Goal: Task Accomplishment & Management: Complete application form

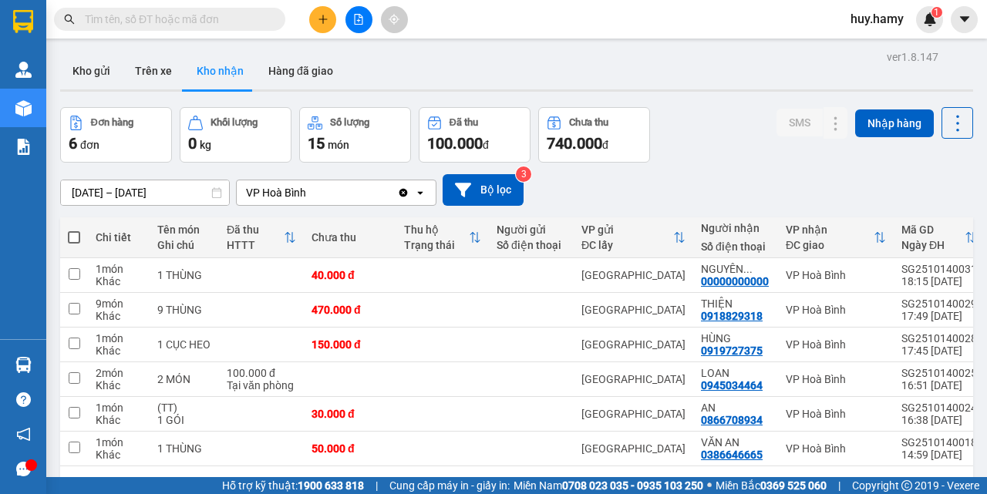
scroll to position [71, 0]
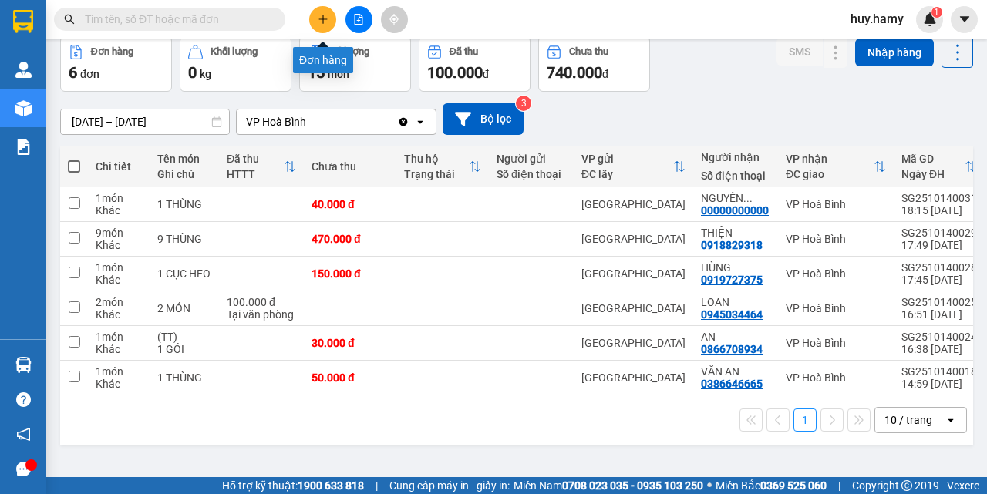
click at [326, 12] on button at bounding box center [322, 19] width 27 height 27
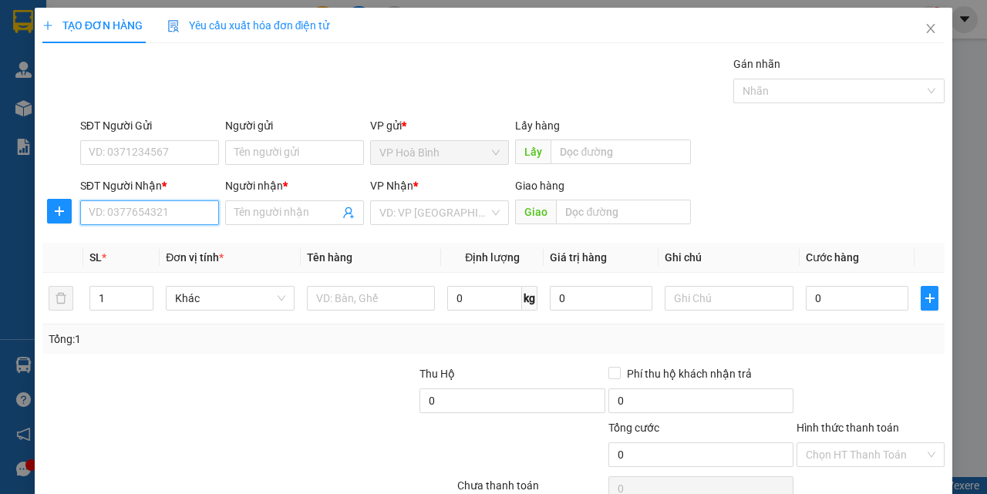
click at [161, 211] on input "SĐT Người Nhận *" at bounding box center [149, 213] width 139 height 25
type input "0943761124"
click at [152, 249] on div "0943761124 - TRƯỜNG" at bounding box center [148, 243] width 119 height 17
type input "TRƯỜNG"
type input "50.000"
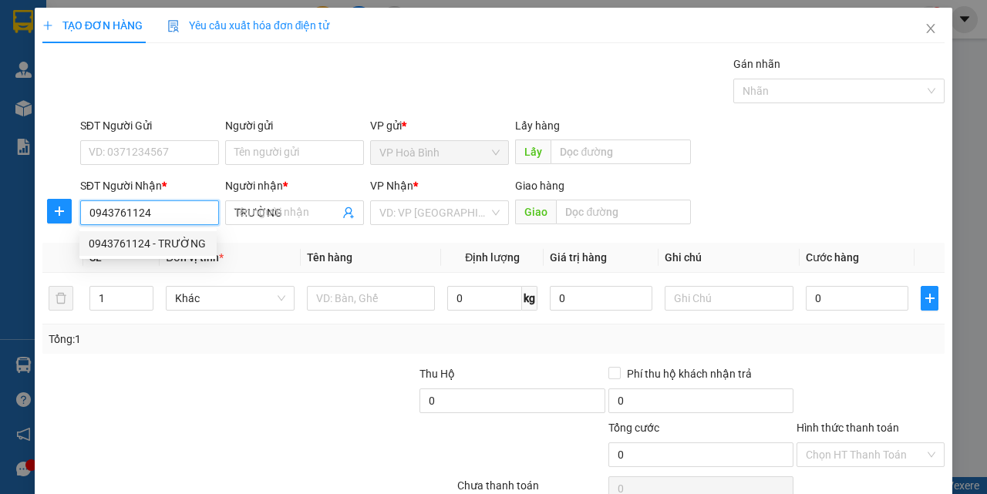
type input "50.000"
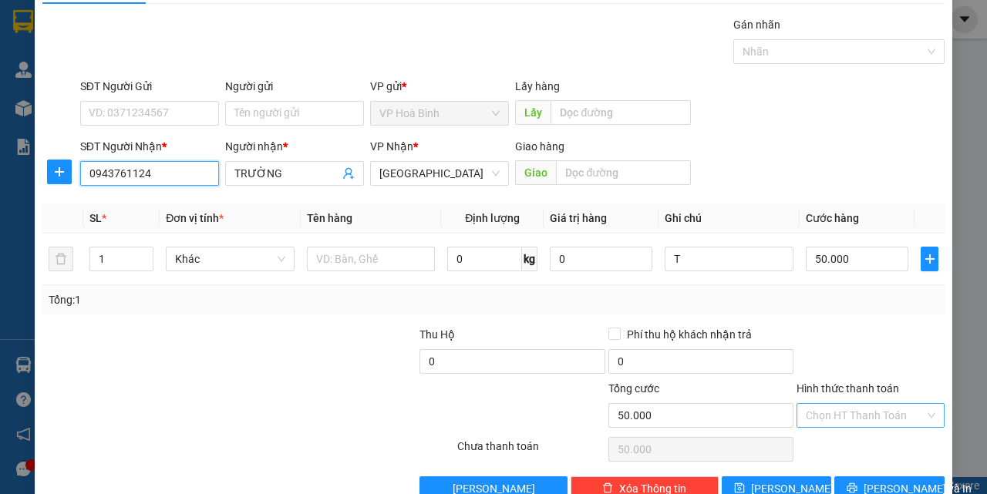
scroll to position [76, 0]
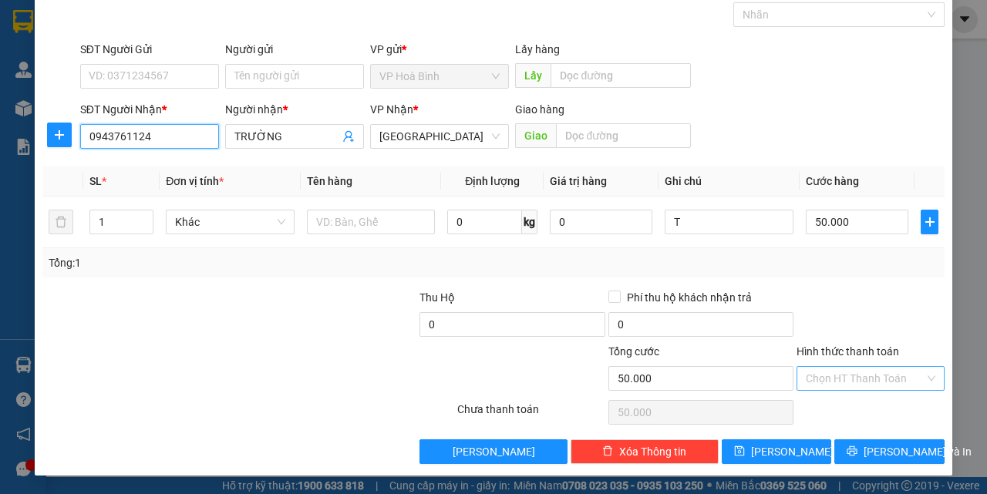
type input "0943761124"
click at [819, 372] on input "Hình thức thanh toán" at bounding box center [865, 378] width 119 height 23
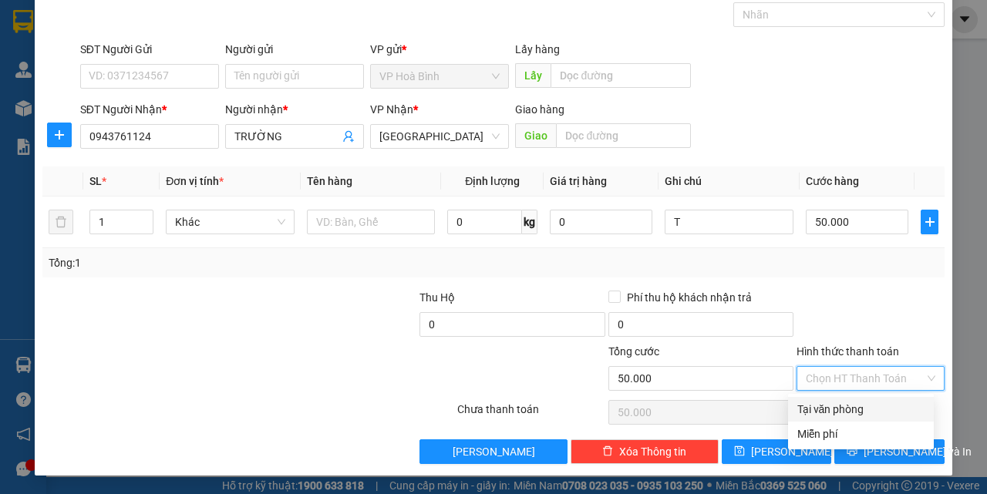
click at [830, 412] on div "Tại văn phòng" at bounding box center [860, 409] width 127 height 17
type input "0"
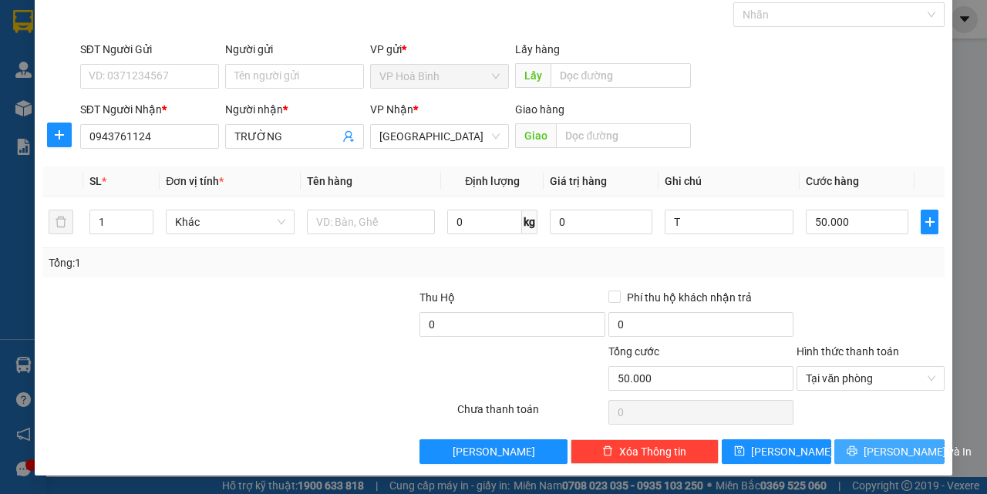
click at [865, 454] on button "[PERSON_NAME] và In" at bounding box center [889, 452] width 110 height 25
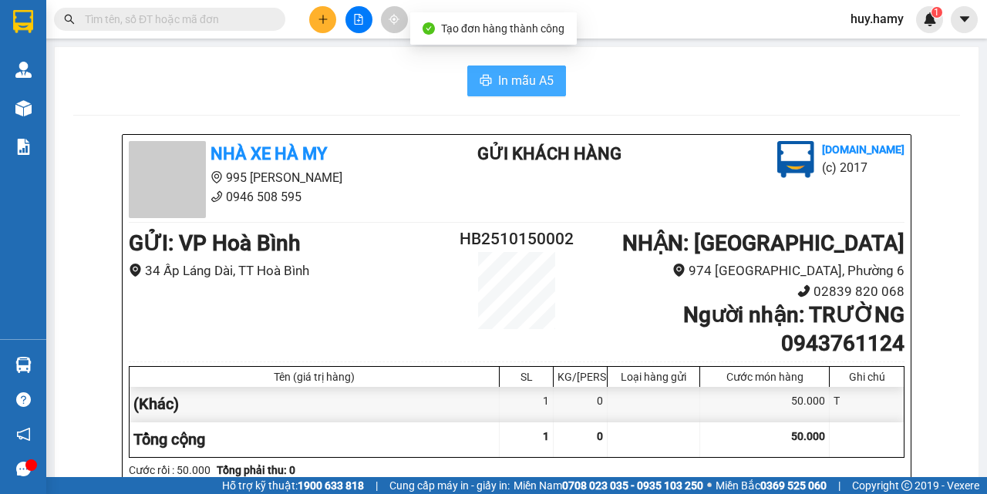
click at [507, 69] on button "In mẫu A5" at bounding box center [516, 81] width 99 height 31
click at [511, 83] on span "In mẫu A5" at bounding box center [526, 80] width 56 height 19
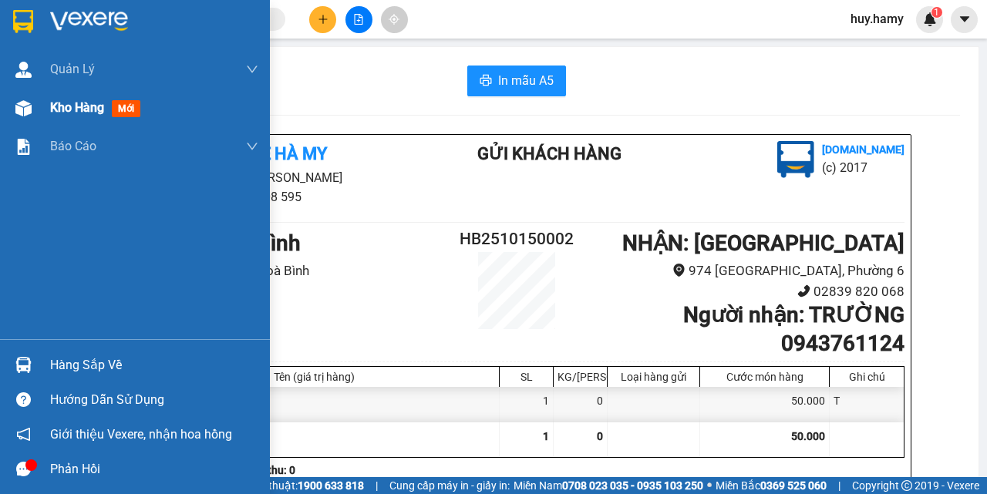
click at [80, 105] on span "Kho hàng" at bounding box center [77, 107] width 54 height 15
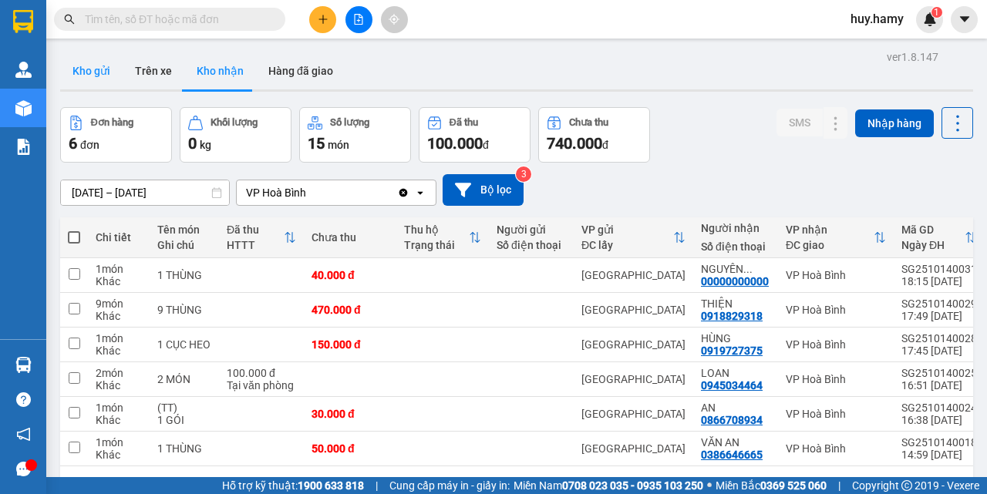
click at [97, 66] on button "Kho gửi" at bounding box center [91, 70] width 62 height 37
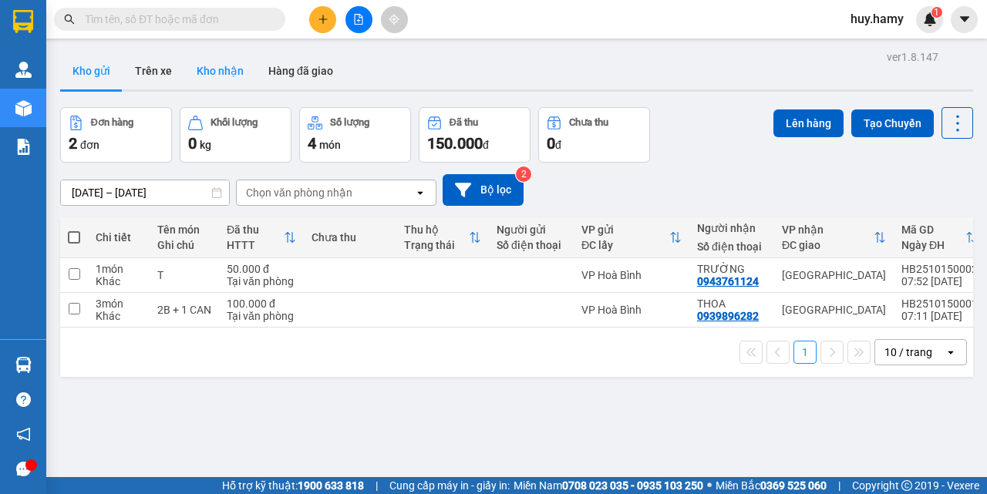
click at [210, 69] on button "Kho nhận" at bounding box center [220, 70] width 72 height 37
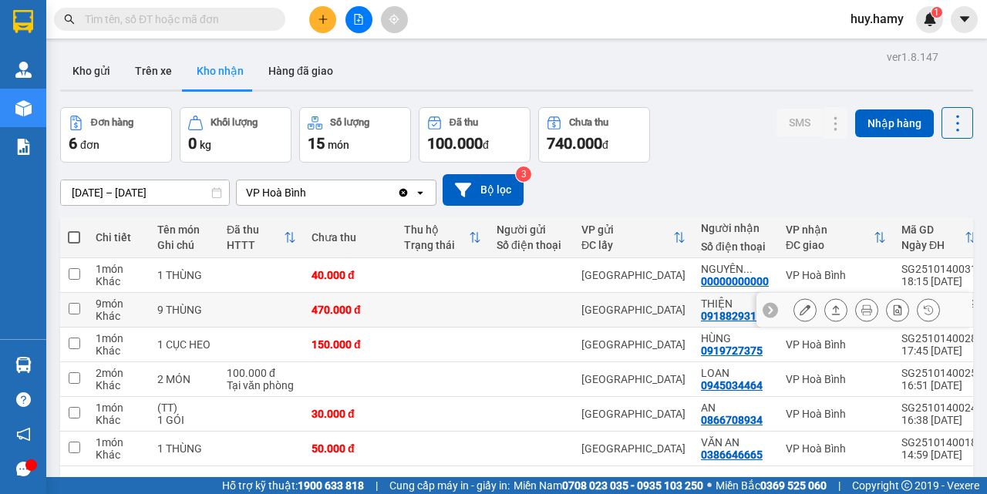
scroll to position [71, 0]
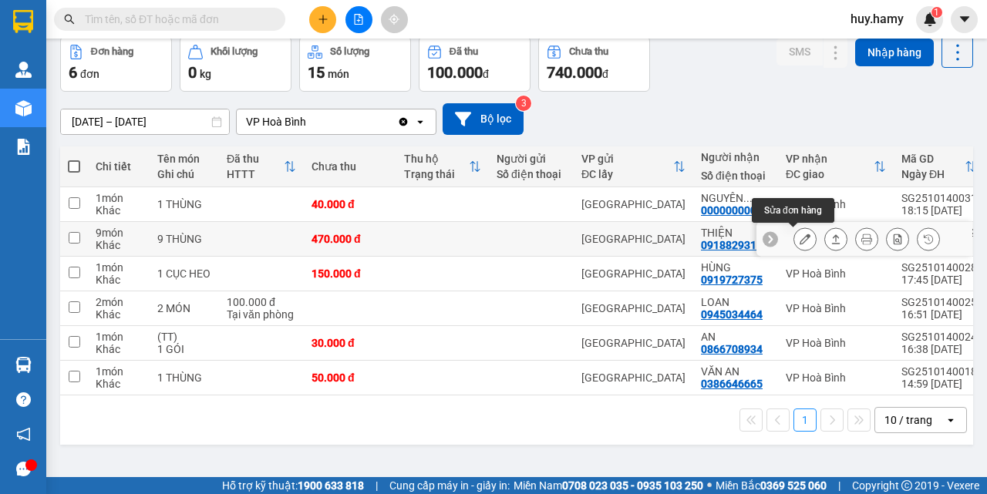
click at [800, 234] on icon at bounding box center [805, 239] width 11 height 11
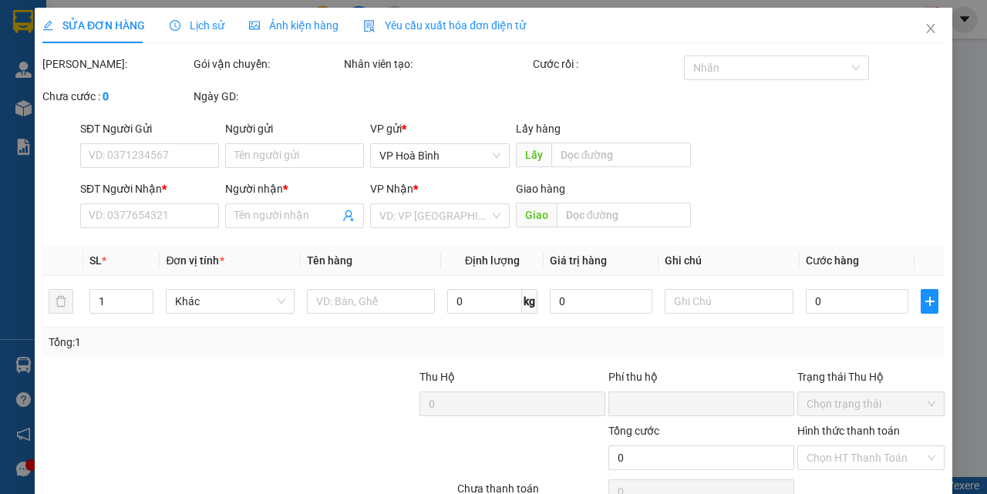
type input "0918829318"
type input "THIỆN"
type input "0"
type input "470.000"
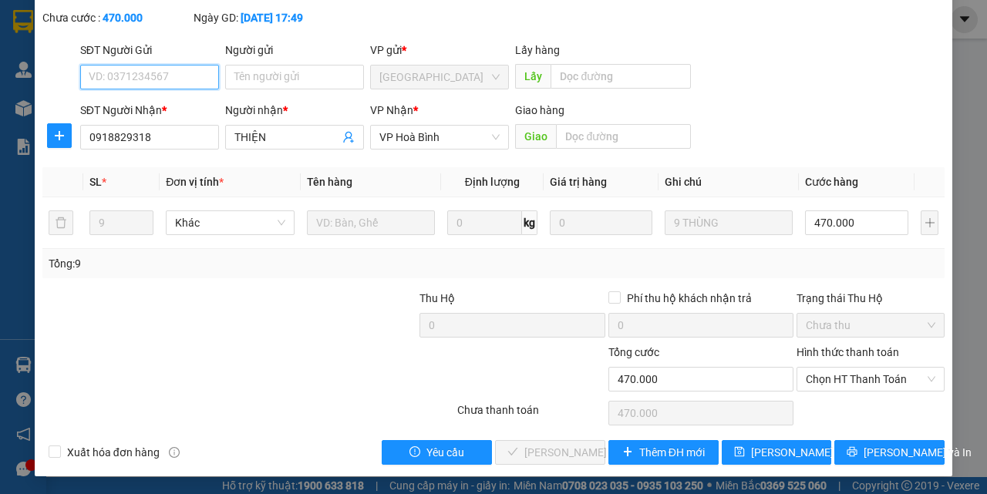
scroll to position [96, 0]
click at [821, 367] on span "Chọn HT Thanh Toán" at bounding box center [871, 378] width 130 height 23
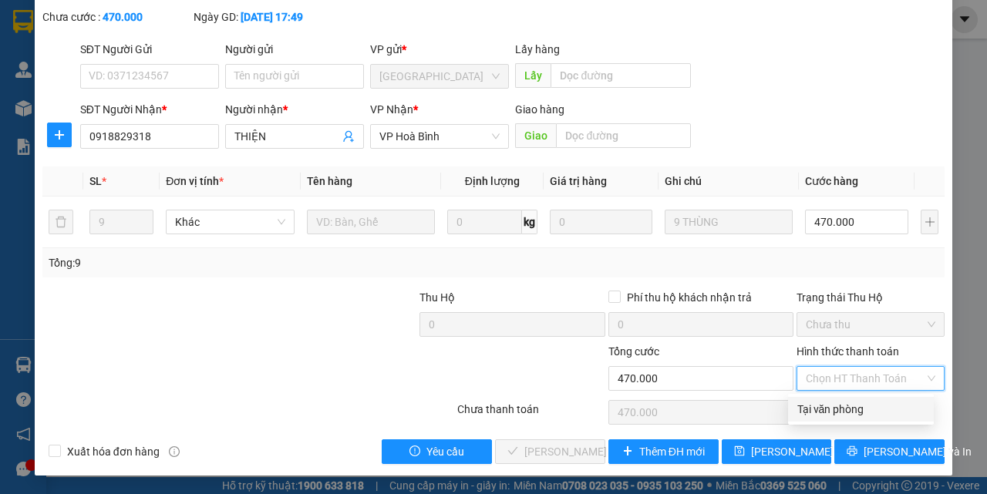
click at [821, 400] on div "Tại văn phòng" at bounding box center [861, 409] width 146 height 25
type input "0"
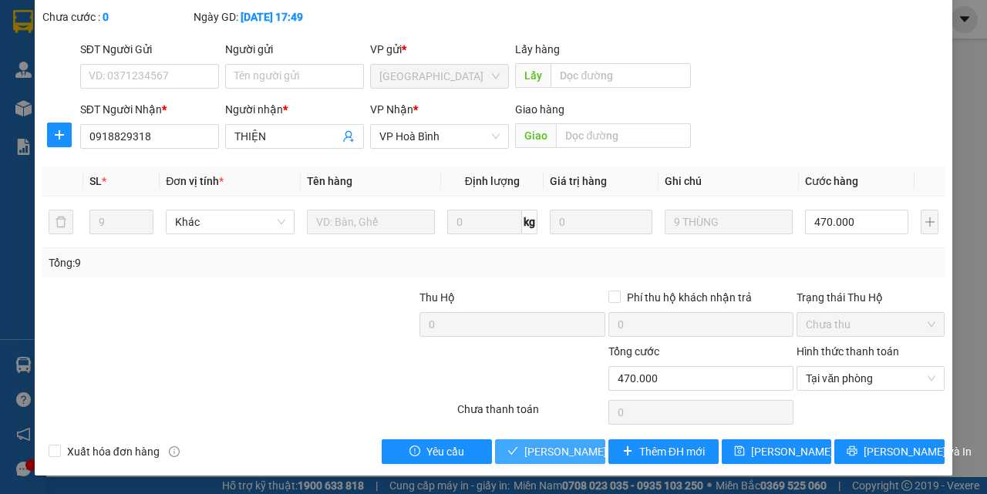
click at [524, 460] on span "[PERSON_NAME] và Giao hàng" at bounding box center [598, 451] width 148 height 17
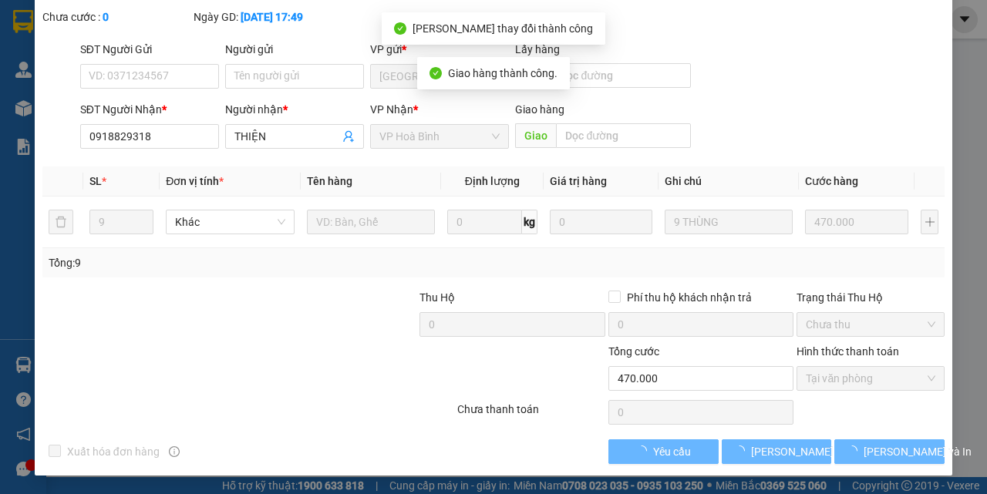
scroll to position [0, 0]
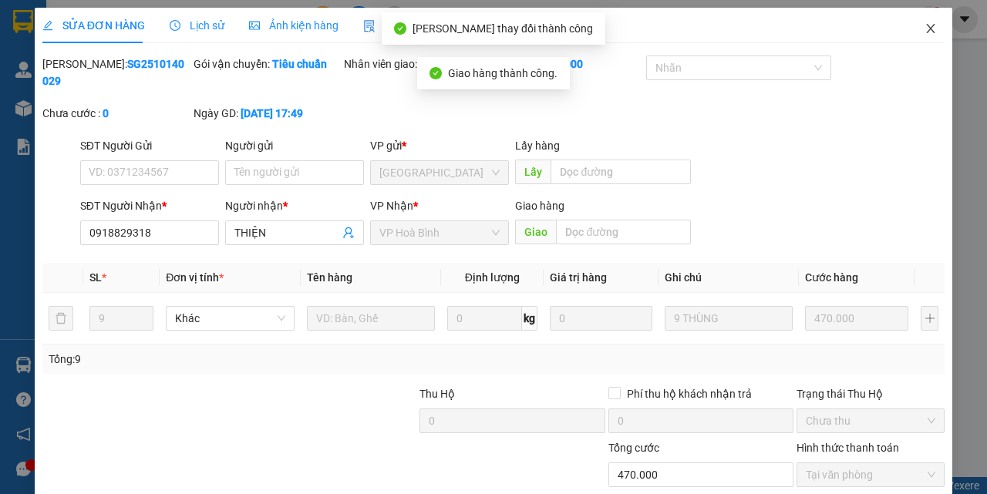
click at [925, 34] on icon "close" at bounding box center [931, 28] width 12 height 12
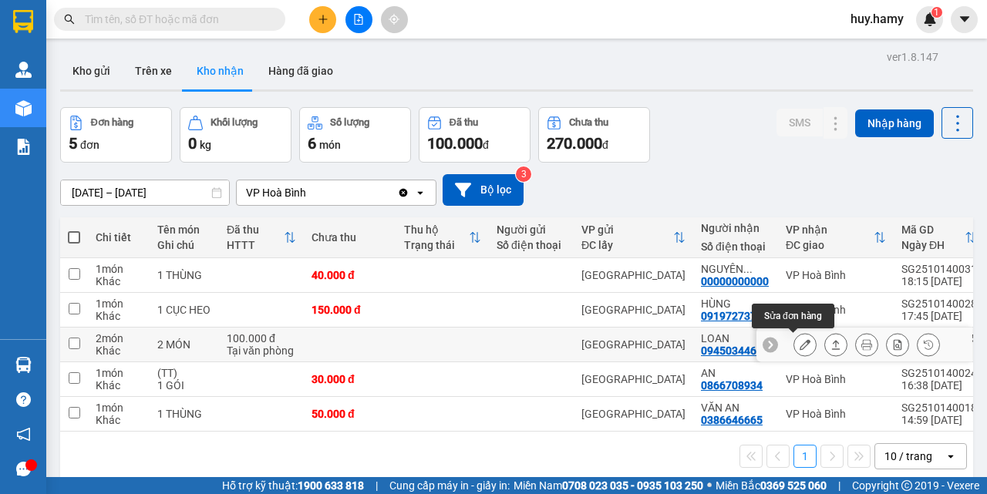
click at [797, 351] on button at bounding box center [805, 345] width 22 height 27
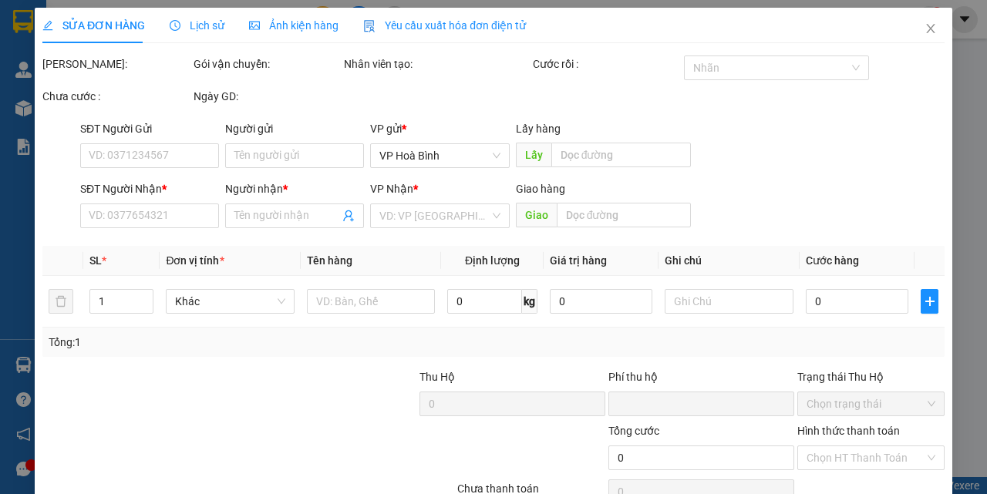
type input "0945034464"
type input "LOAN"
type input "0"
type input "100.000"
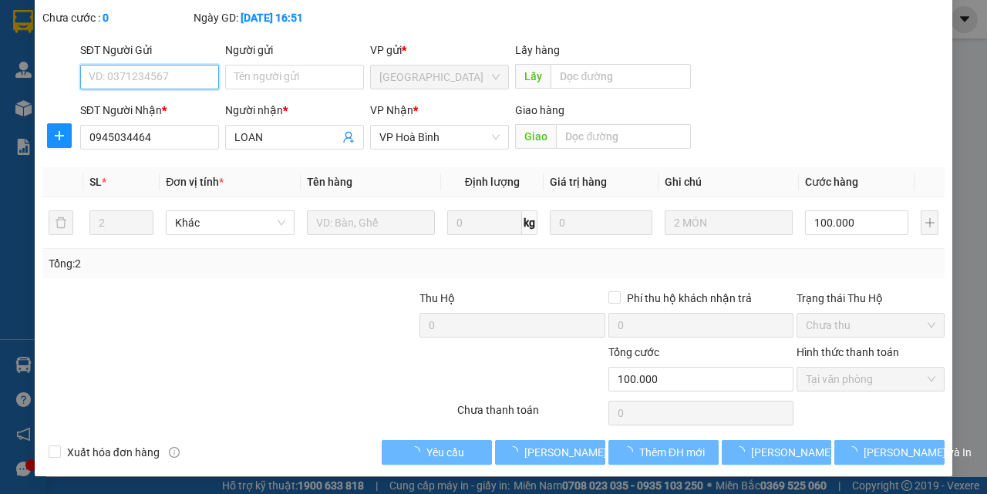
scroll to position [96, 0]
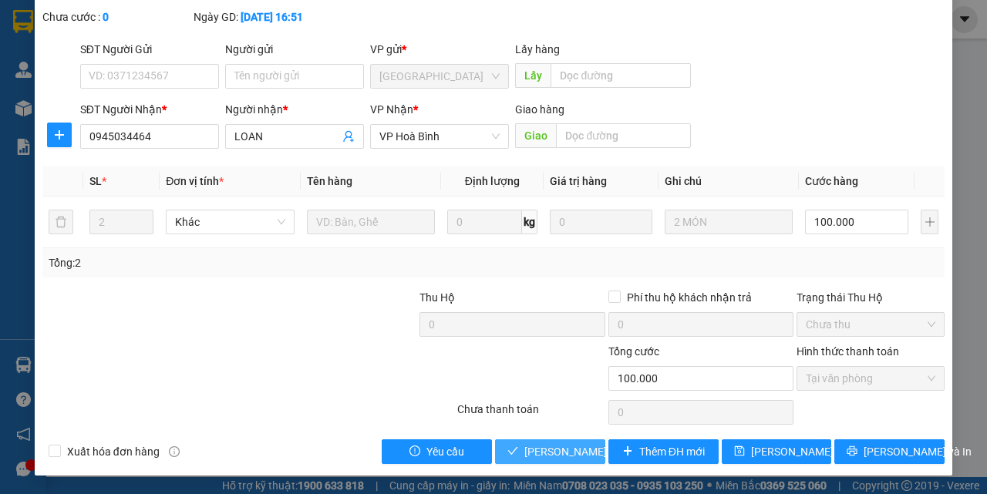
click at [534, 460] on span "[PERSON_NAME] và Giao hàng" at bounding box center [598, 451] width 148 height 17
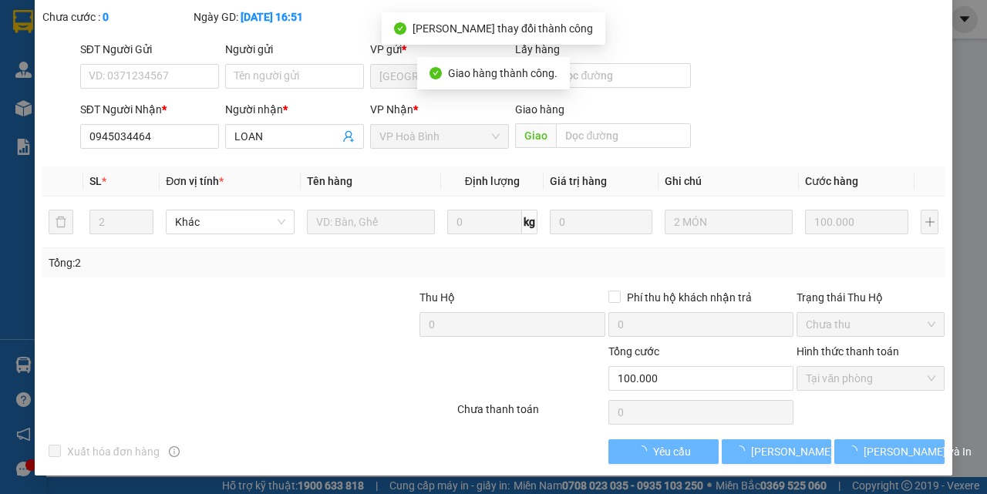
scroll to position [0, 0]
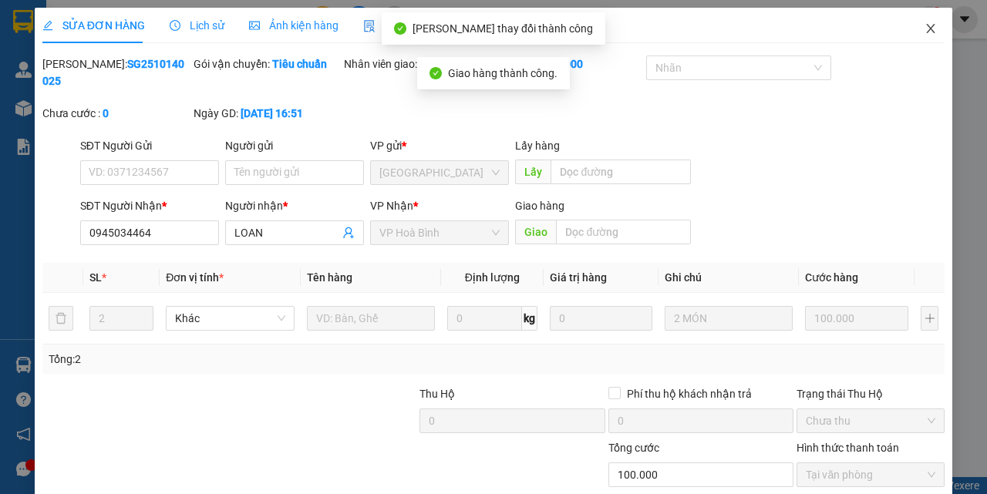
click at [921, 22] on span "Close" at bounding box center [930, 29] width 43 height 43
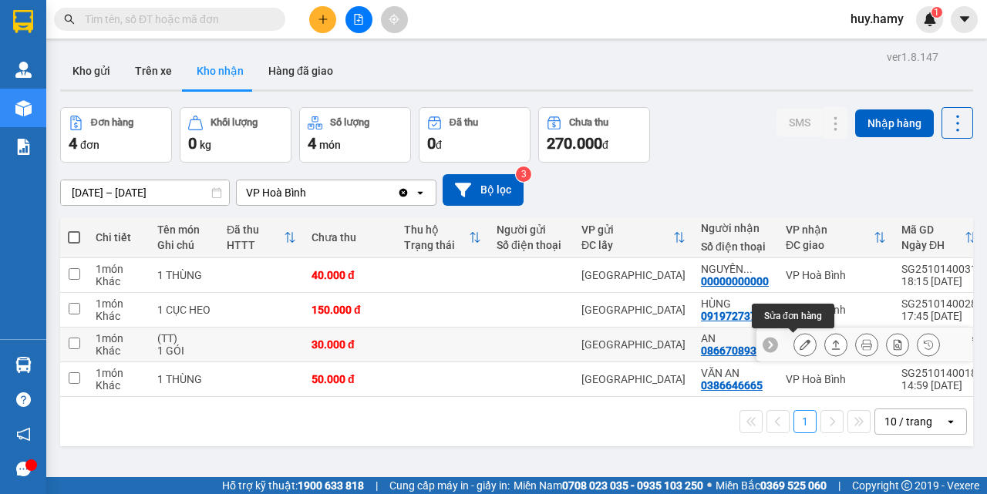
click at [800, 347] on icon at bounding box center [805, 344] width 11 height 11
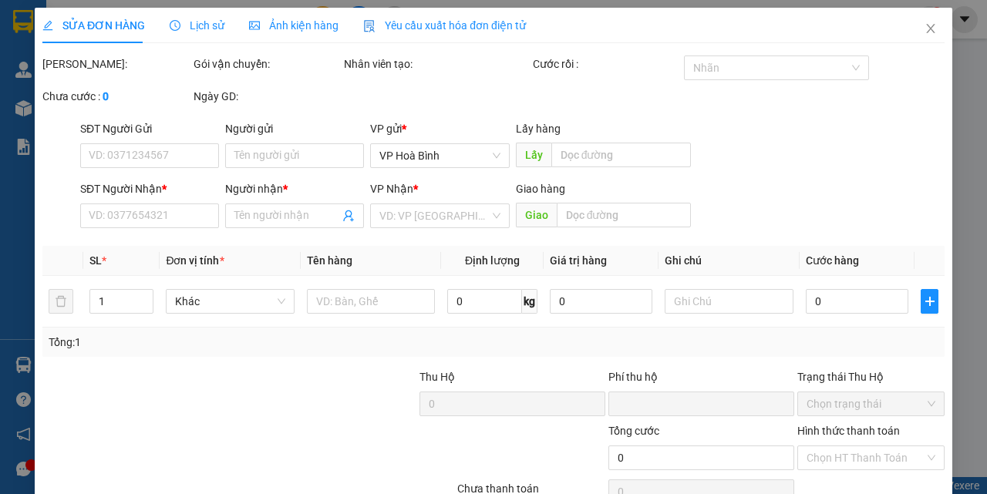
type input "0866708934"
type input "AN"
type input "0"
type input "30.000"
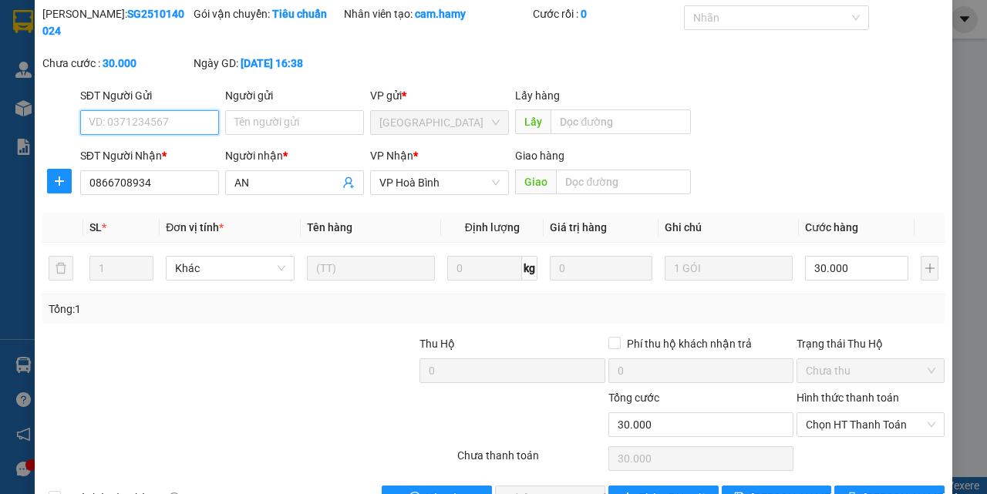
scroll to position [77, 0]
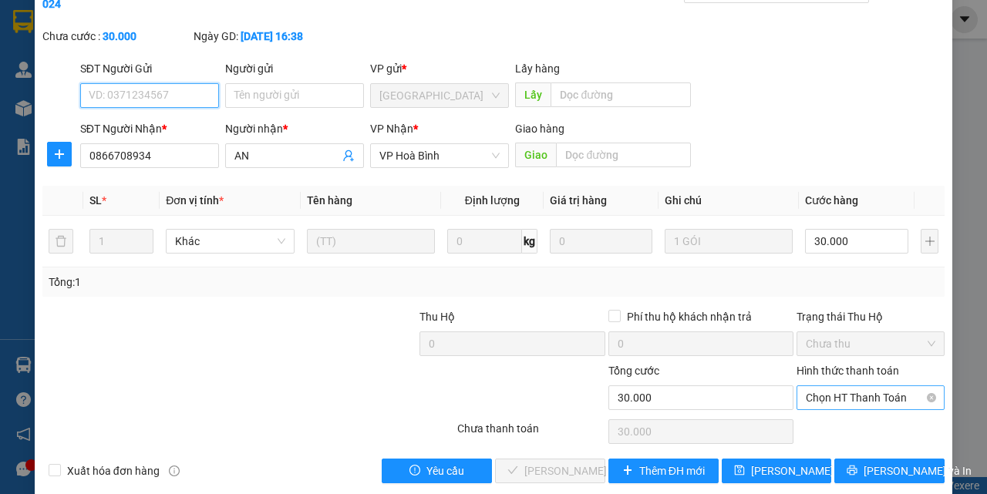
click at [846, 397] on span "Chọn HT Thanh Toán" at bounding box center [871, 397] width 130 height 23
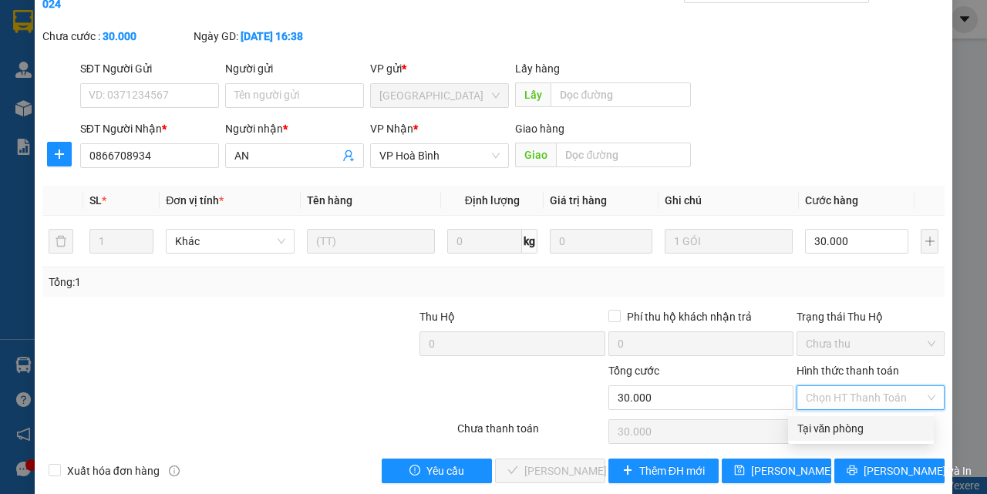
click at [827, 424] on div "Tại văn phòng" at bounding box center [860, 428] width 127 height 17
type input "0"
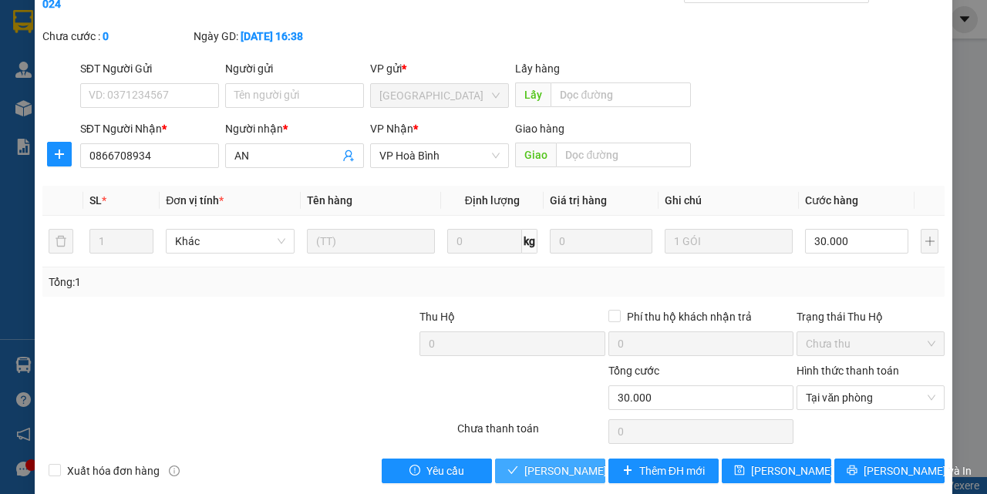
click at [541, 466] on span "[PERSON_NAME] và Giao hàng" at bounding box center [598, 471] width 148 height 17
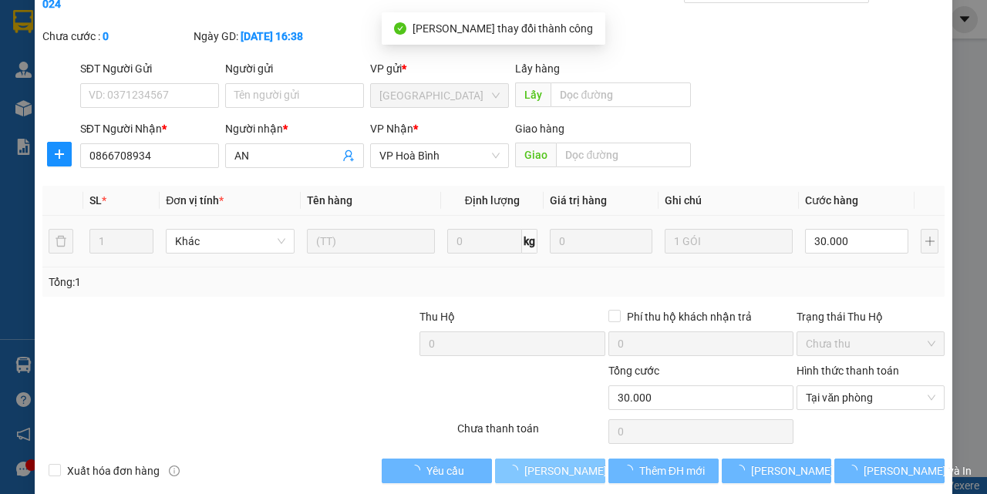
scroll to position [0, 0]
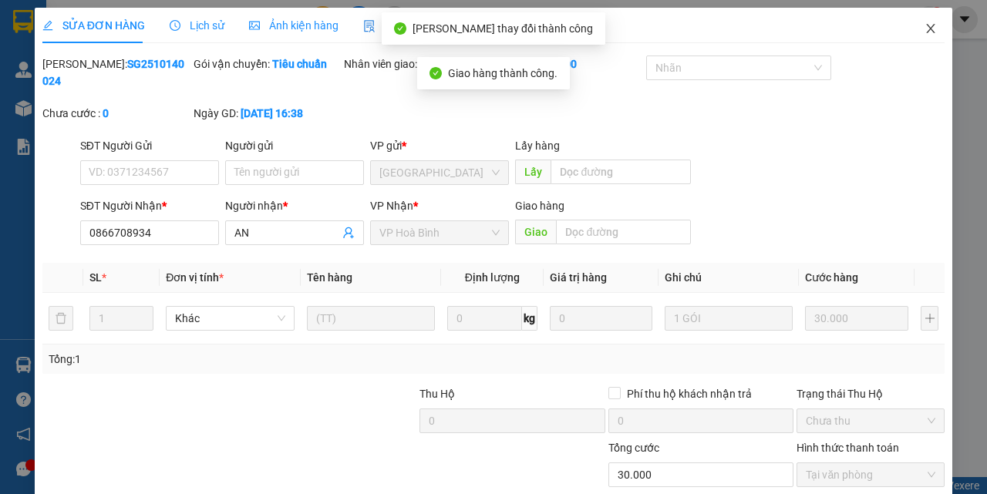
click at [918, 22] on span "Close" at bounding box center [930, 29] width 43 height 43
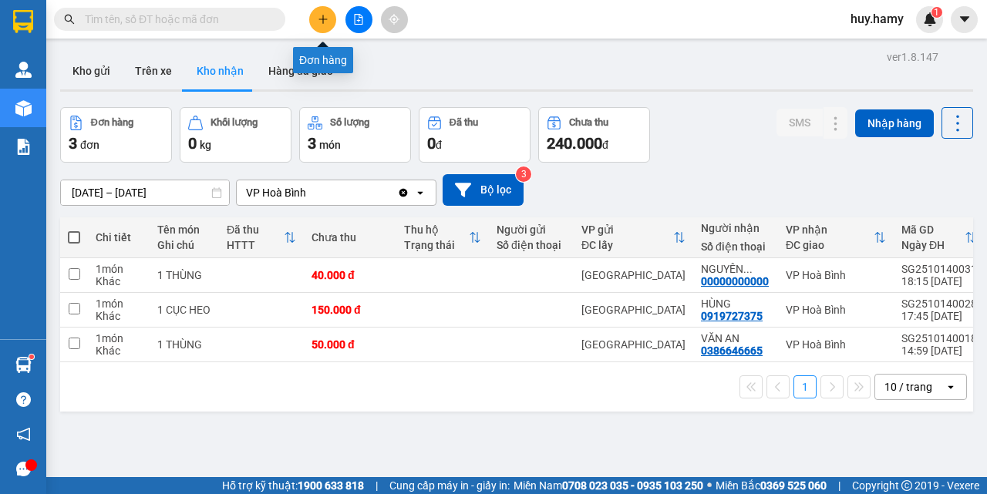
click at [320, 14] on icon "plus" at bounding box center [323, 19] width 11 height 11
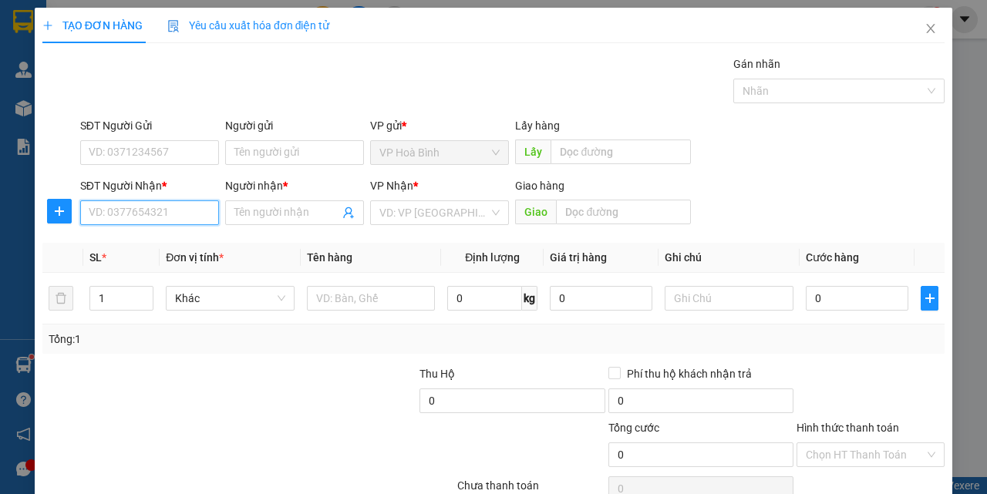
click at [134, 211] on input "SĐT Người Nhận *" at bounding box center [149, 213] width 139 height 25
click at [127, 235] on div "0836773475 - KIÊN" at bounding box center [148, 243] width 119 height 17
type input "0836773475"
type input "KIÊN"
type input "60.000"
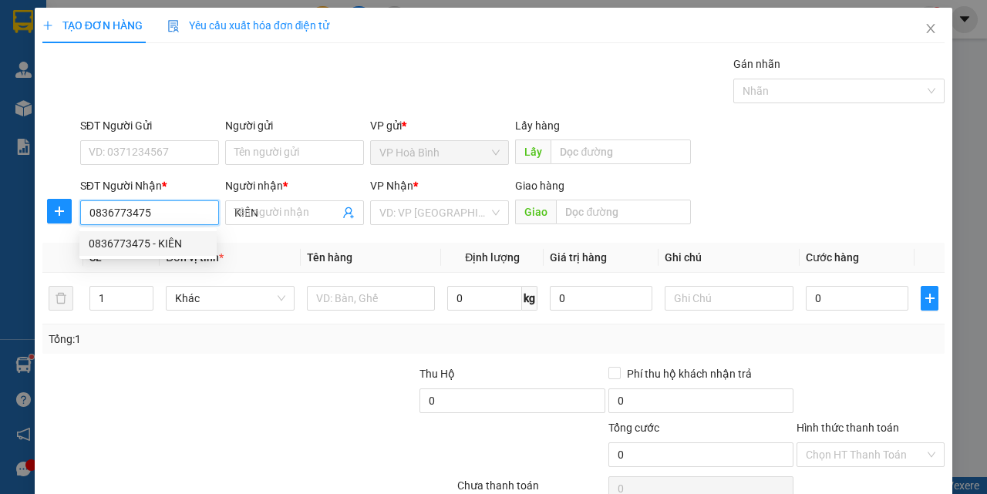
type input "60.000"
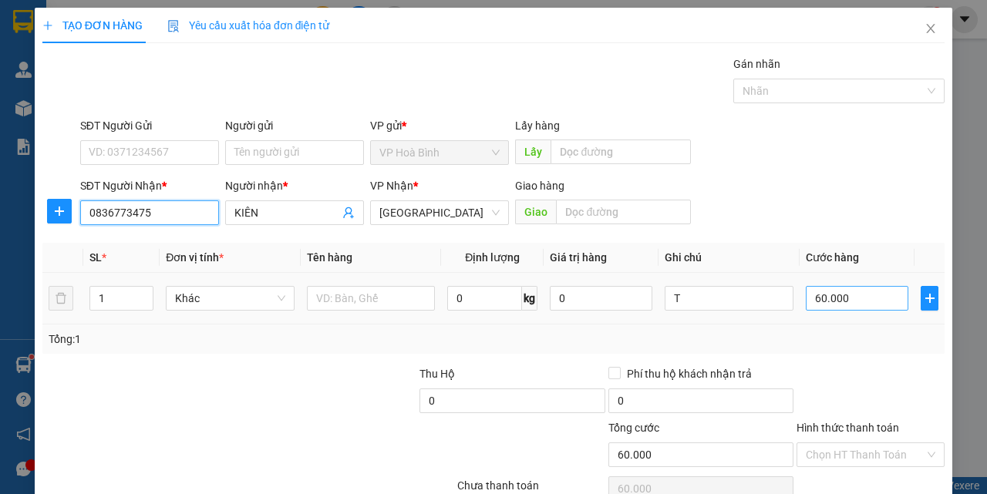
type input "0836773475"
click at [841, 303] on input "60.000" at bounding box center [857, 298] width 103 height 25
type input "5"
type input "50"
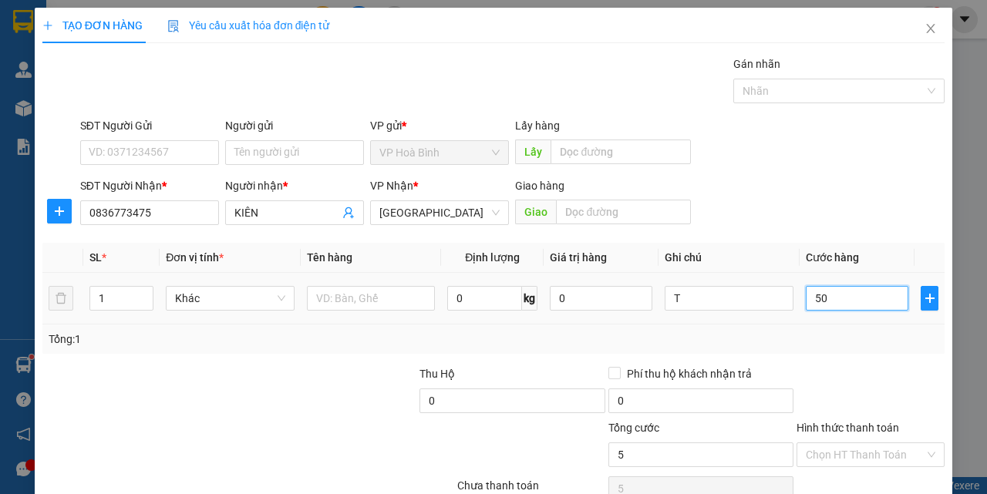
type input "50"
type input "500"
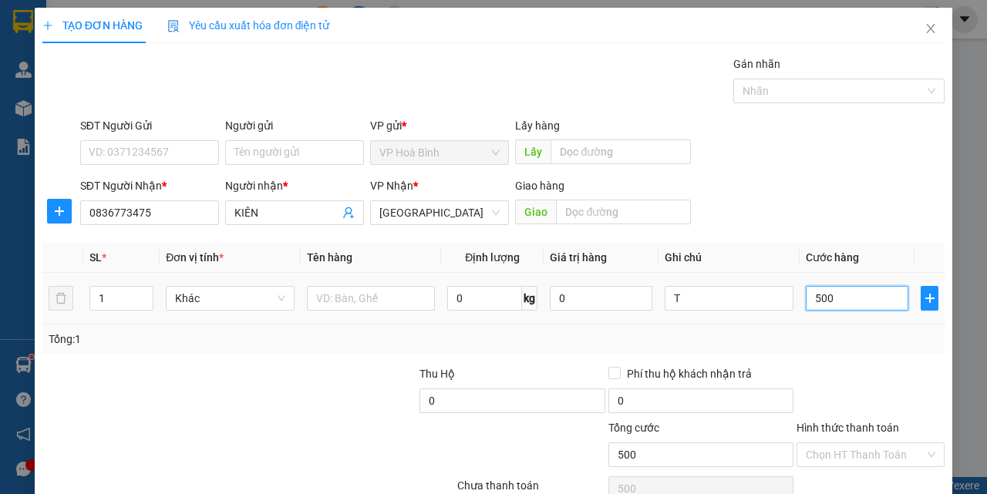
type input "5.000"
type input "50.000"
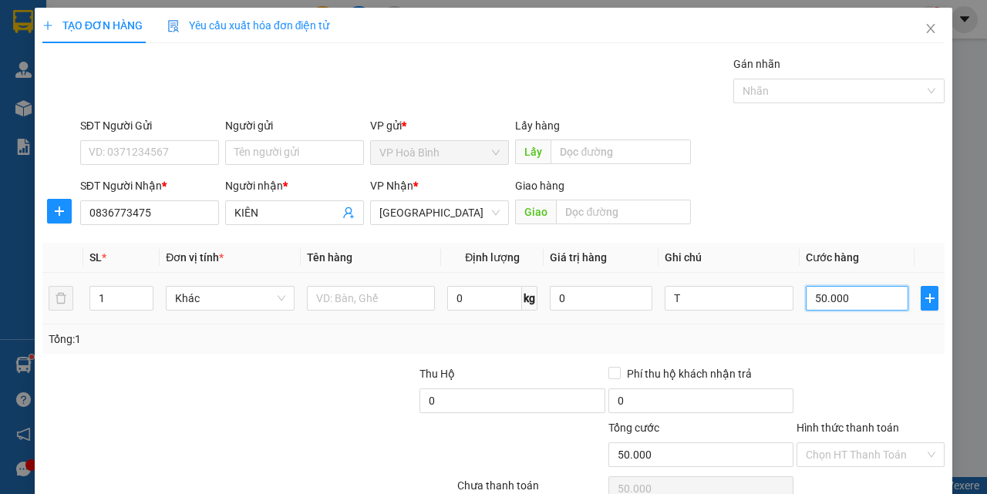
scroll to position [76, 0]
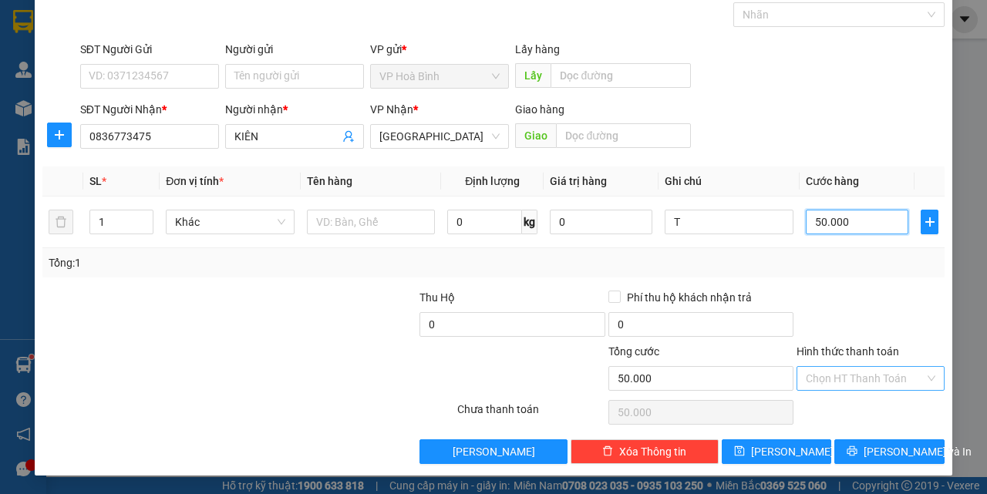
type input "50.000"
click at [857, 374] on input "Hình thức thanh toán" at bounding box center [865, 378] width 119 height 23
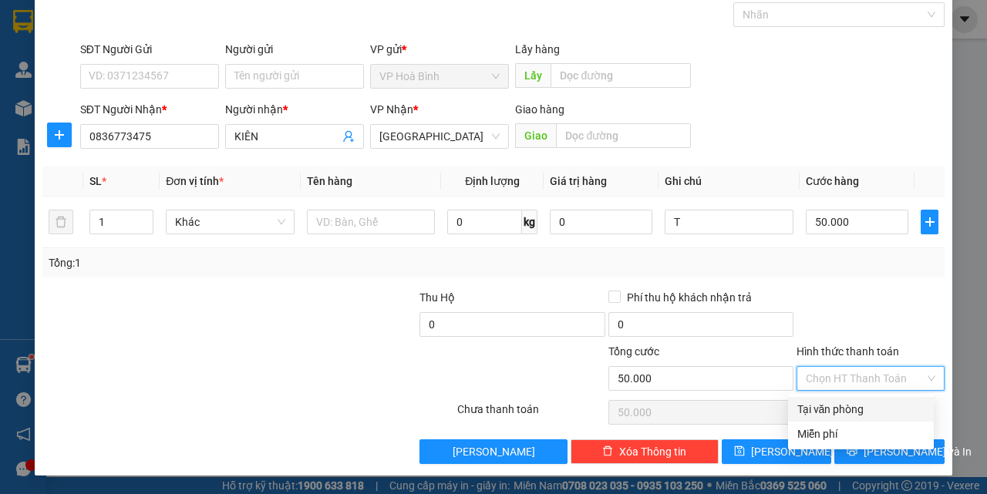
click at [855, 413] on div "Tại văn phòng" at bounding box center [860, 409] width 127 height 17
type input "0"
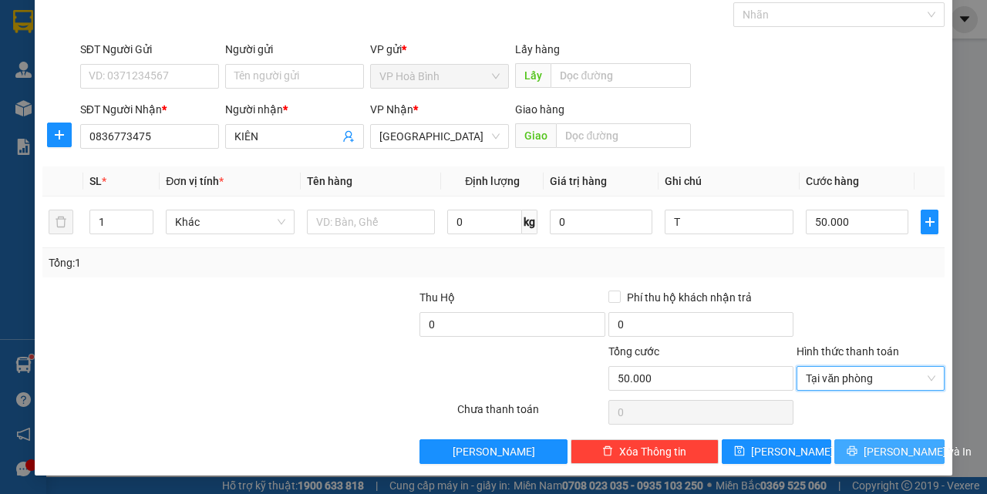
click at [865, 445] on button "[PERSON_NAME] và In" at bounding box center [889, 452] width 110 height 25
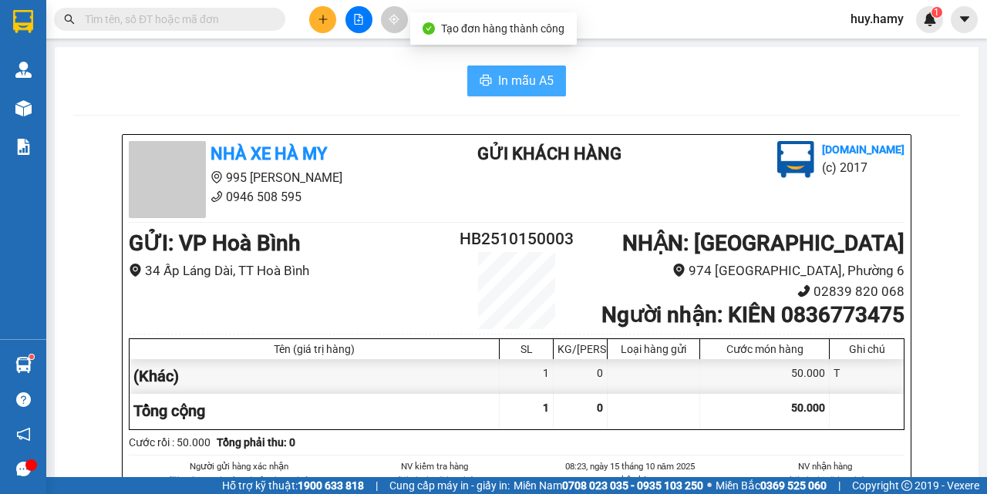
click at [511, 68] on button "In mẫu A5" at bounding box center [516, 81] width 99 height 31
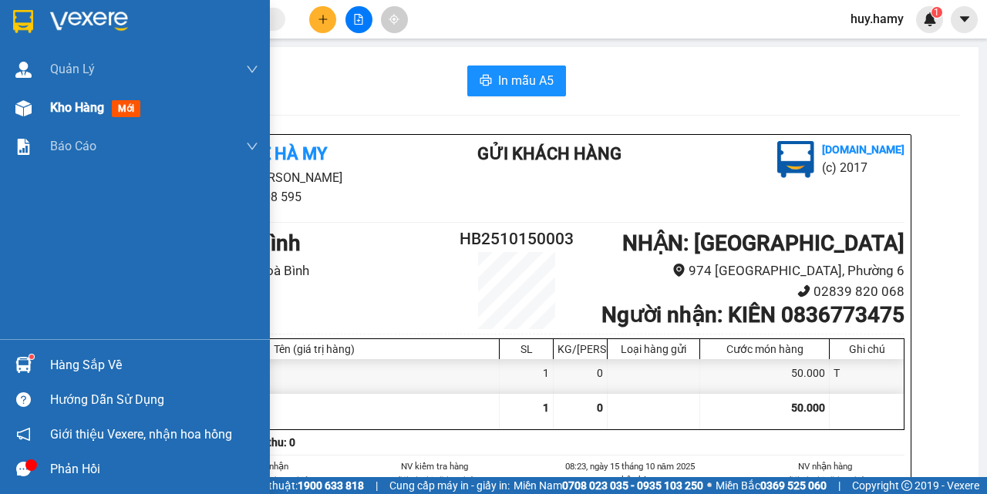
click at [66, 108] on span "Kho hàng" at bounding box center [77, 107] width 54 height 15
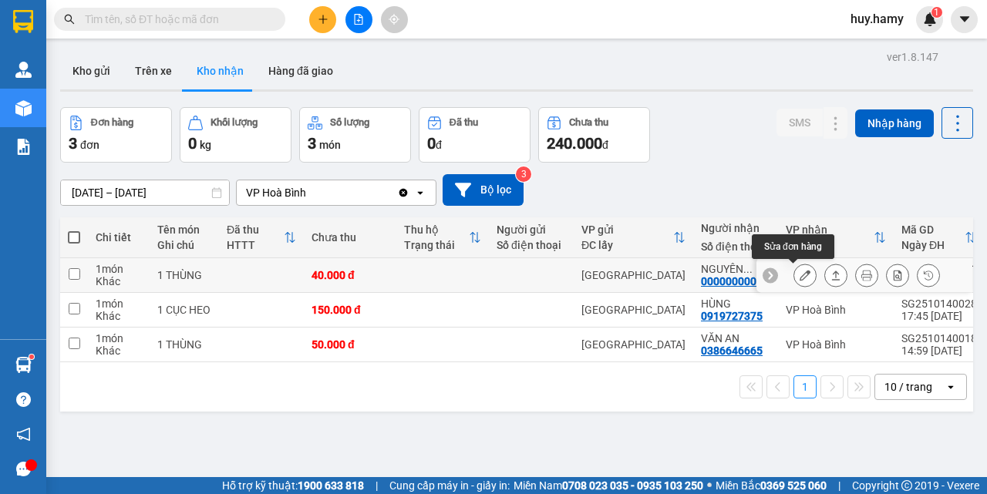
click at [800, 271] on icon at bounding box center [805, 275] width 11 height 11
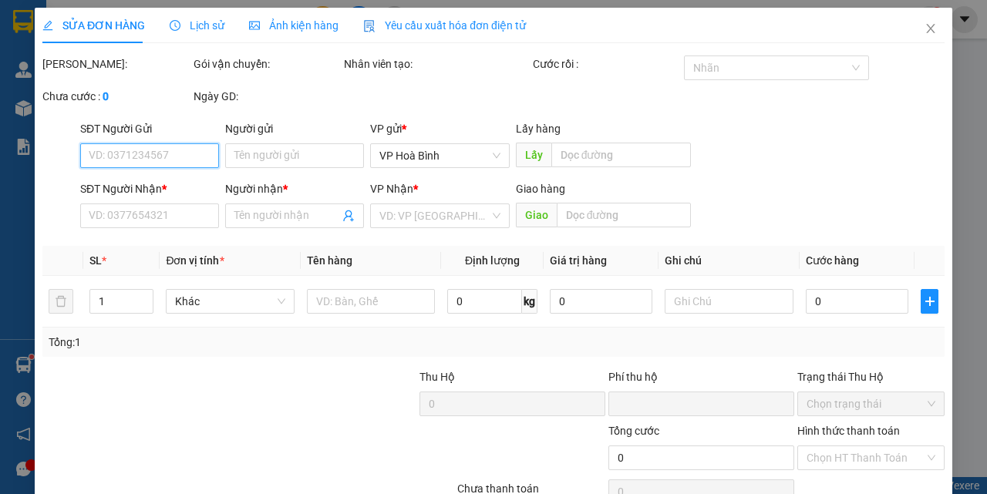
type input "00000000000"
type input "NGUYÊN THẢO VY"
type input "0"
type input "40.000"
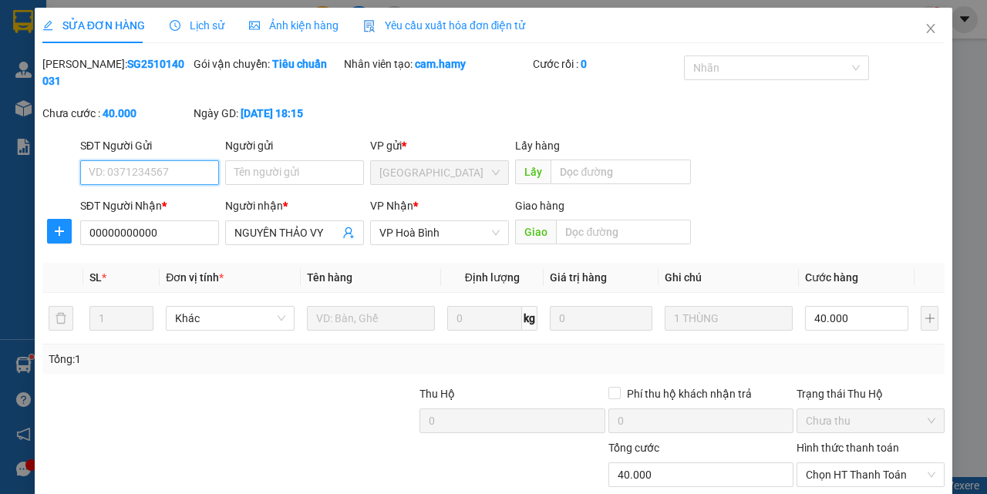
scroll to position [96, 0]
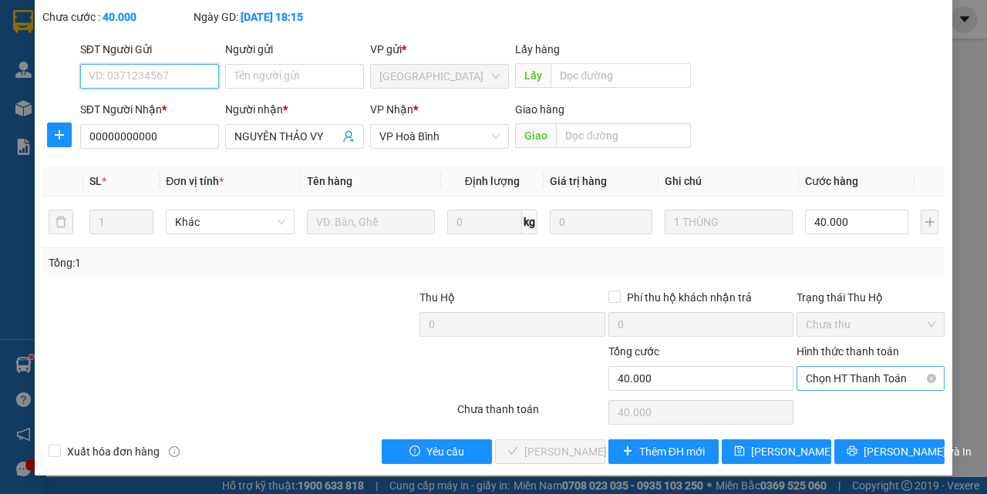
click at [844, 379] on span "Chọn HT Thanh Toán" at bounding box center [871, 378] width 130 height 23
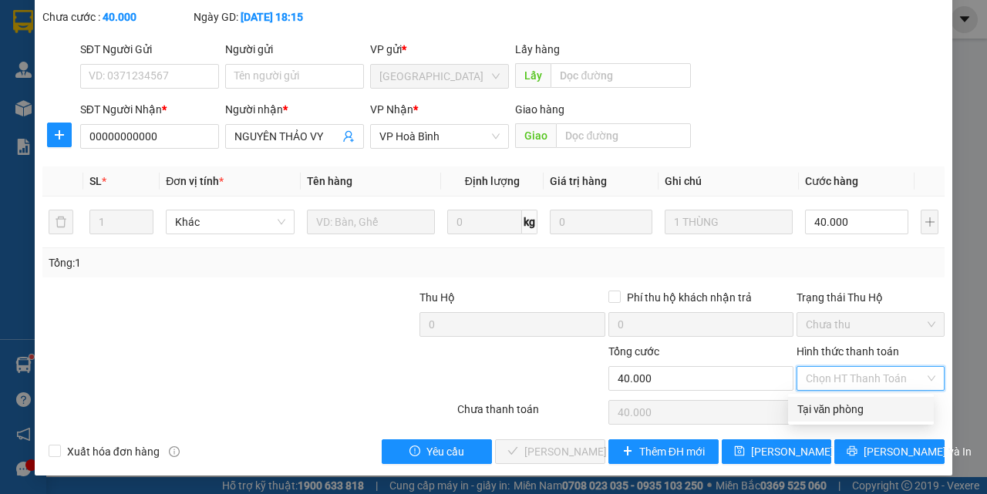
click at [835, 408] on div "Tại văn phòng" at bounding box center [860, 409] width 127 height 17
type input "0"
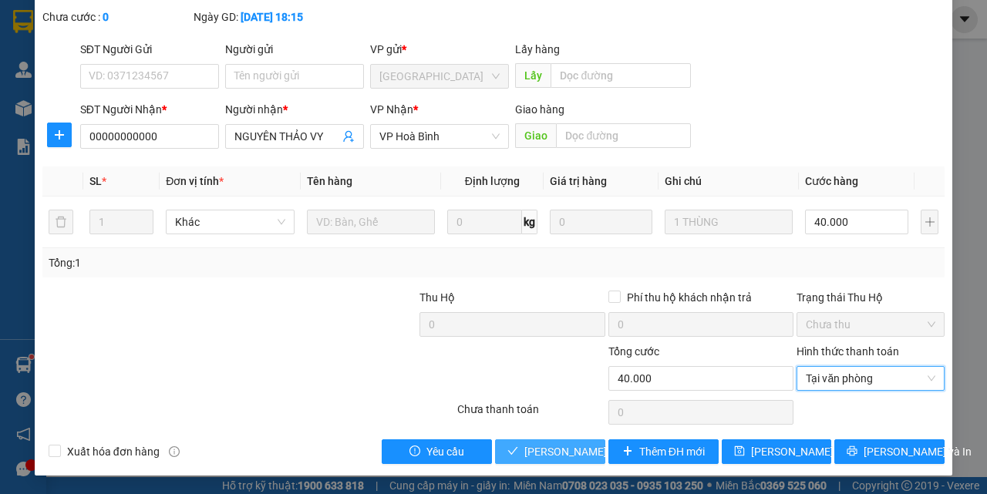
click at [543, 443] on span "[PERSON_NAME] và Giao hàng" at bounding box center [598, 451] width 148 height 17
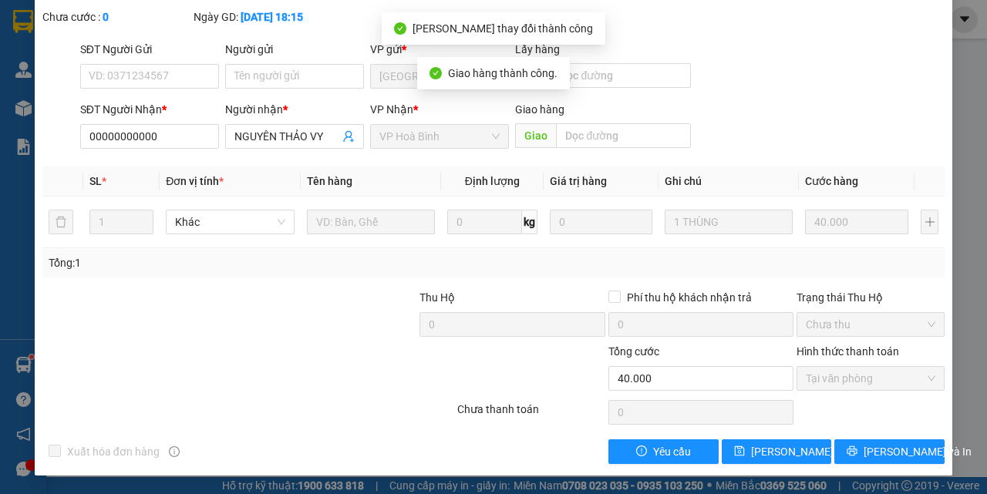
scroll to position [19, 0]
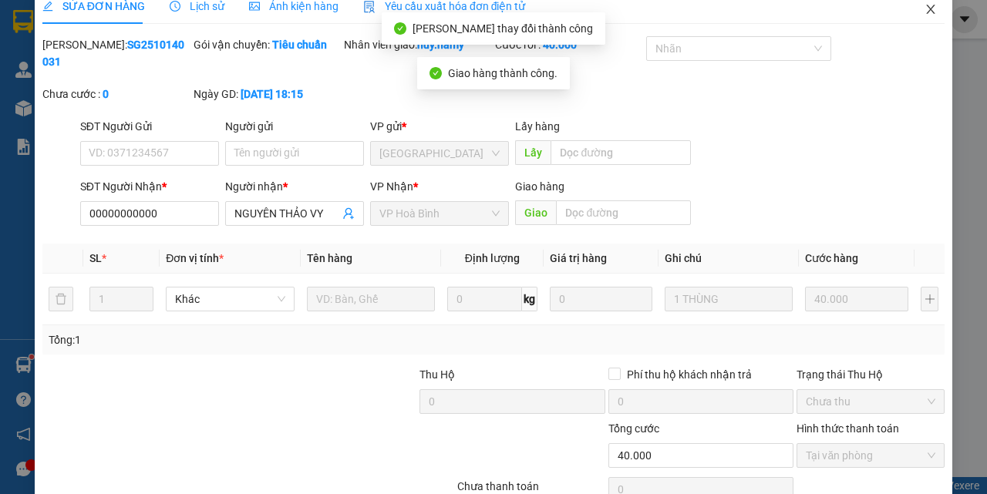
click at [927, 9] on icon "close" at bounding box center [931, 9] width 8 height 9
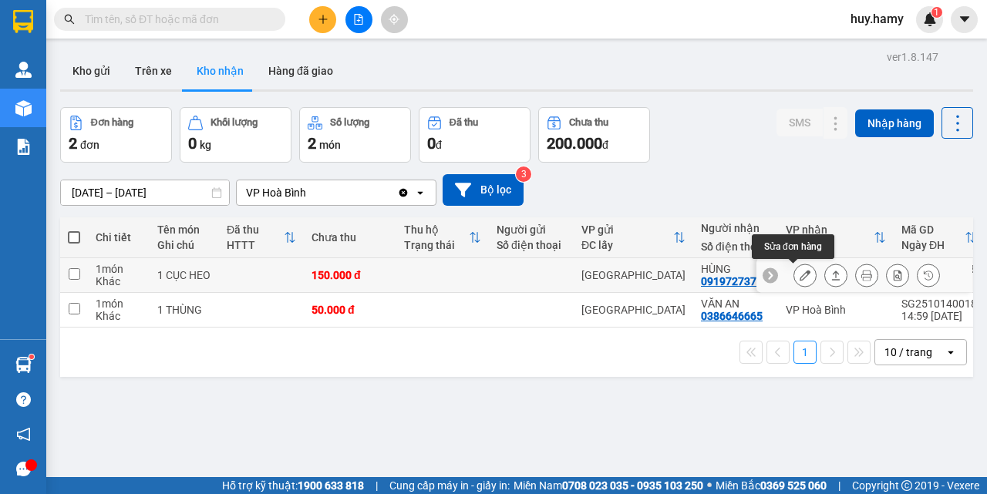
click at [799, 278] on button at bounding box center [805, 275] width 22 height 27
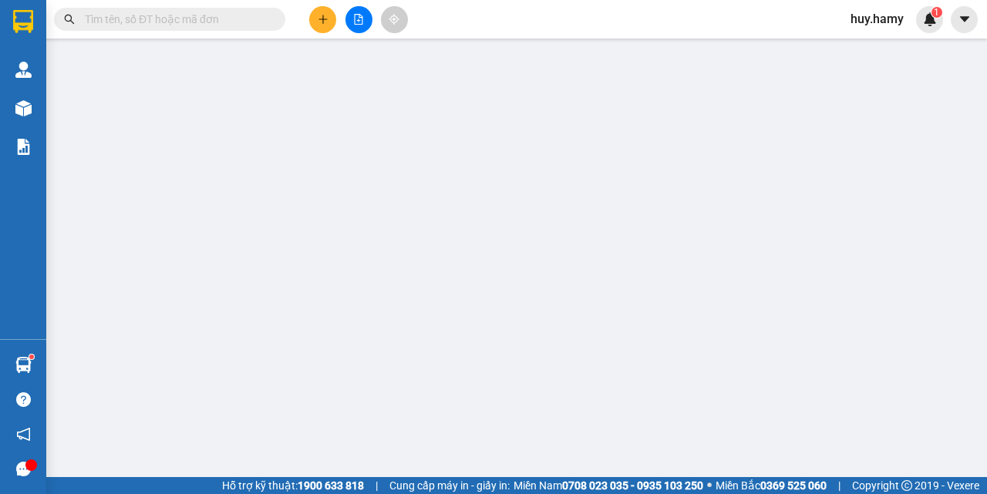
type input "0919727375"
type input "HÙNG"
type input "0"
type input "150.000"
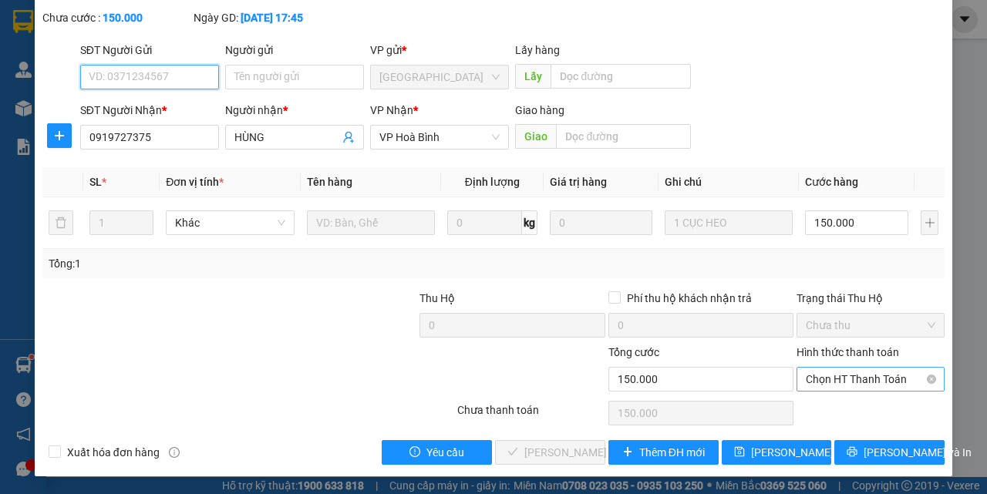
scroll to position [96, 0]
click at [815, 385] on span "Chọn HT Thanh Toán" at bounding box center [871, 378] width 130 height 23
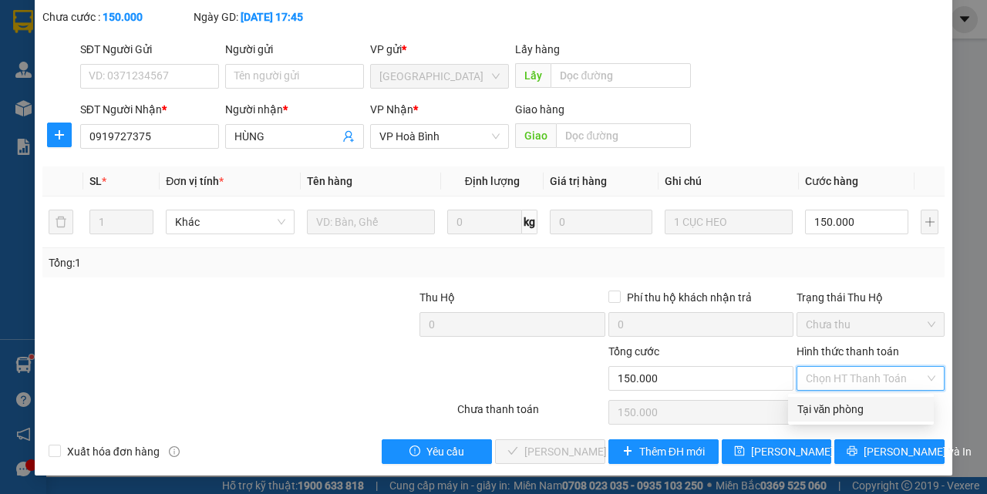
click at [816, 404] on div "Tại văn phòng" at bounding box center [860, 409] width 127 height 17
type input "0"
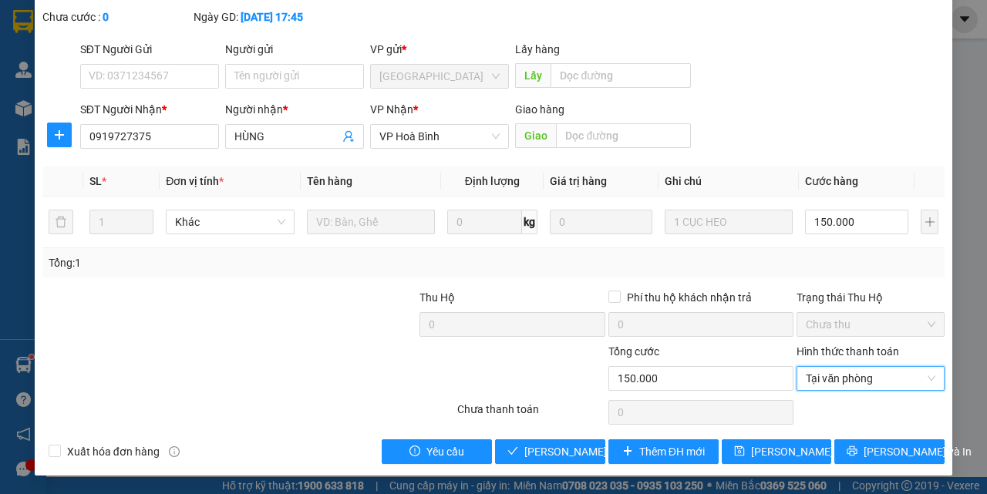
click at [551, 464] on div "SỬA ĐƠN HÀNG Lịch sử Ảnh kiện hàng Yêu cầu xuất hóa đơn điện tử Total Paid Fee …" at bounding box center [494, 193] width 918 height 565
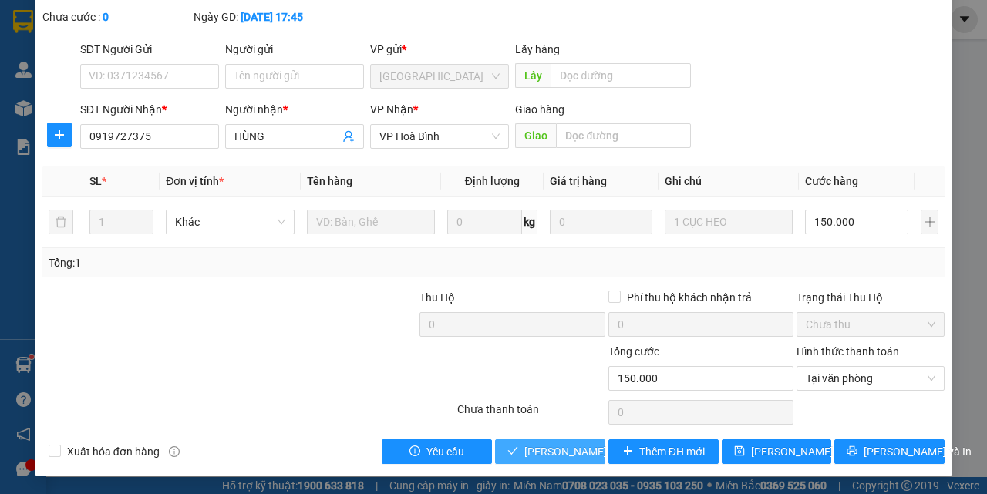
click at [551, 457] on span "[PERSON_NAME] và Giao hàng" at bounding box center [598, 451] width 148 height 17
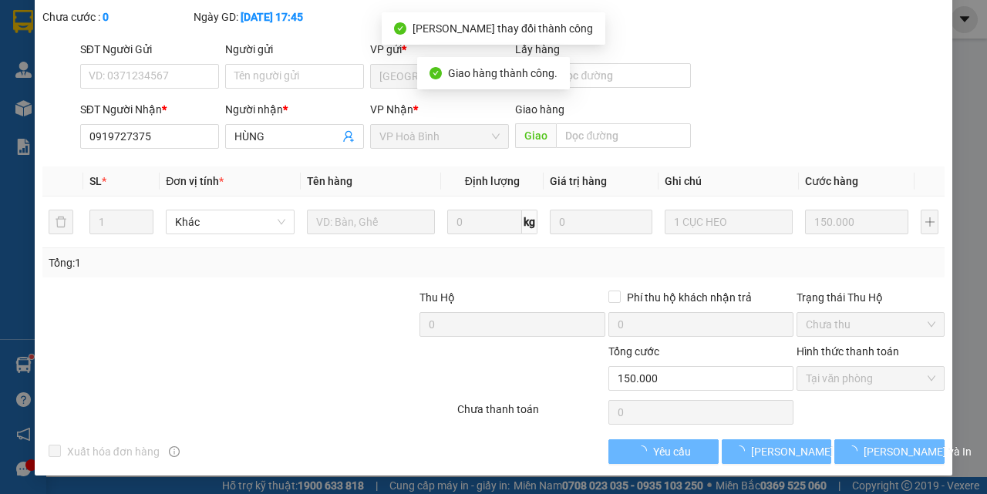
scroll to position [19, 0]
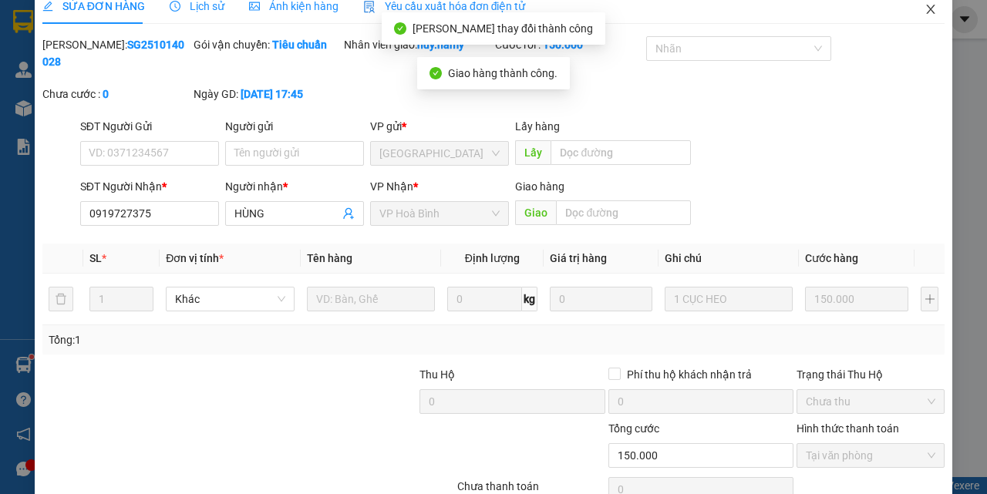
click at [925, 8] on icon "close" at bounding box center [931, 9] width 12 height 12
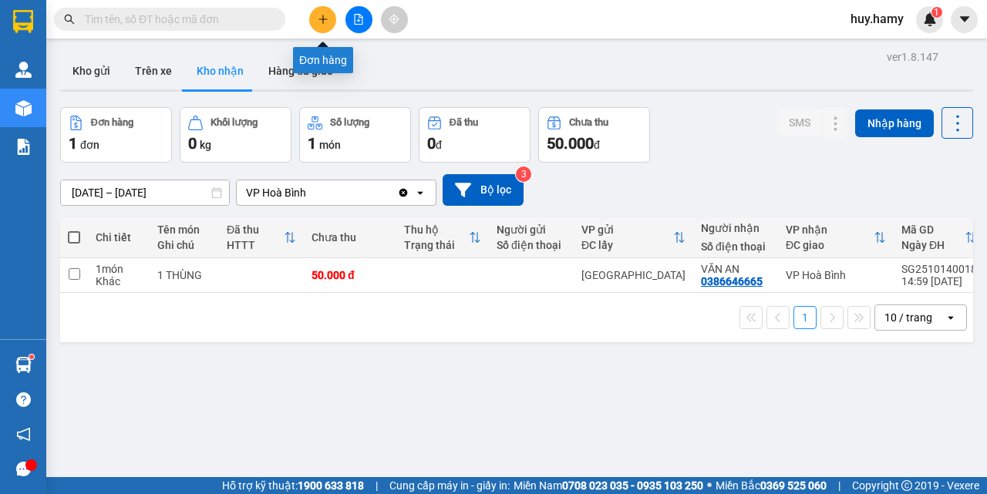
click at [319, 6] on button at bounding box center [322, 19] width 27 height 27
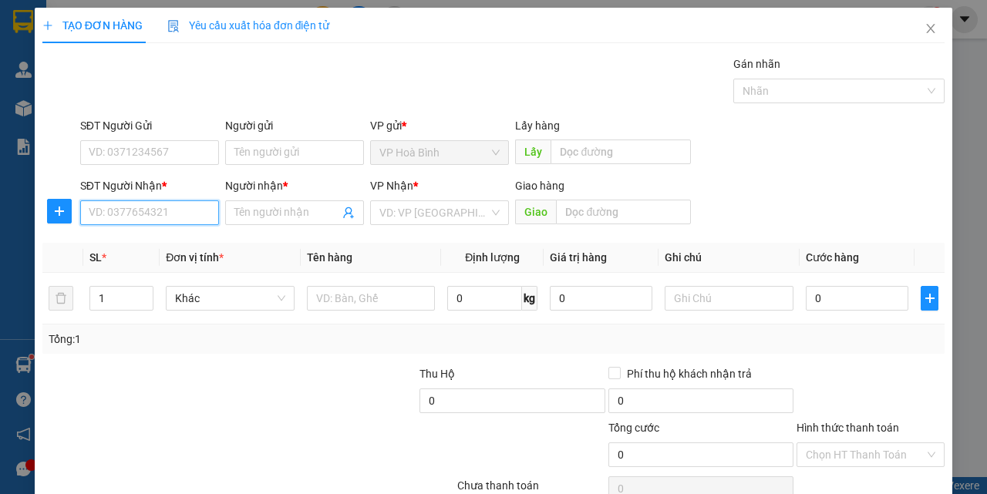
click at [99, 211] on input "SĐT Người Nhận *" at bounding box center [149, 213] width 139 height 25
click at [110, 237] on div "0909380787 - TÙNG" at bounding box center [148, 243] width 119 height 17
type input "0909380787"
type input "TÙNG"
type input "40.000"
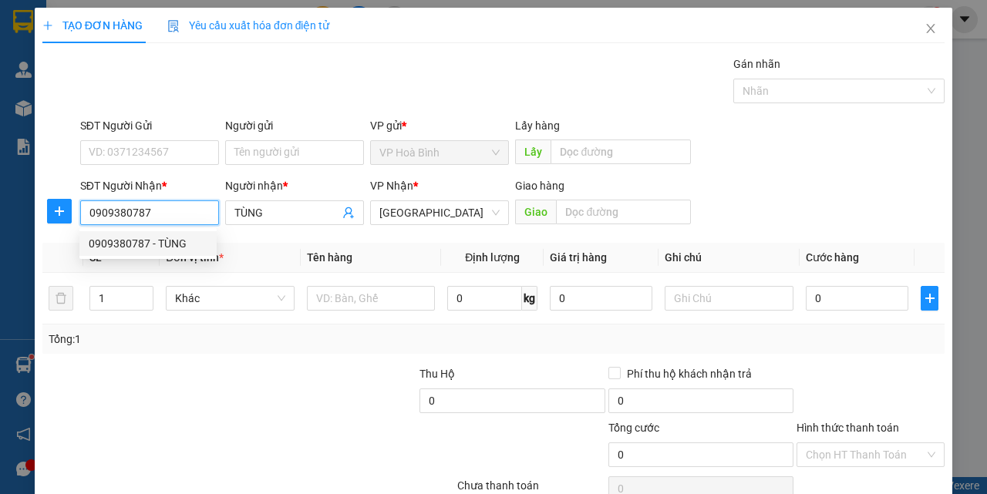
type input "40.000"
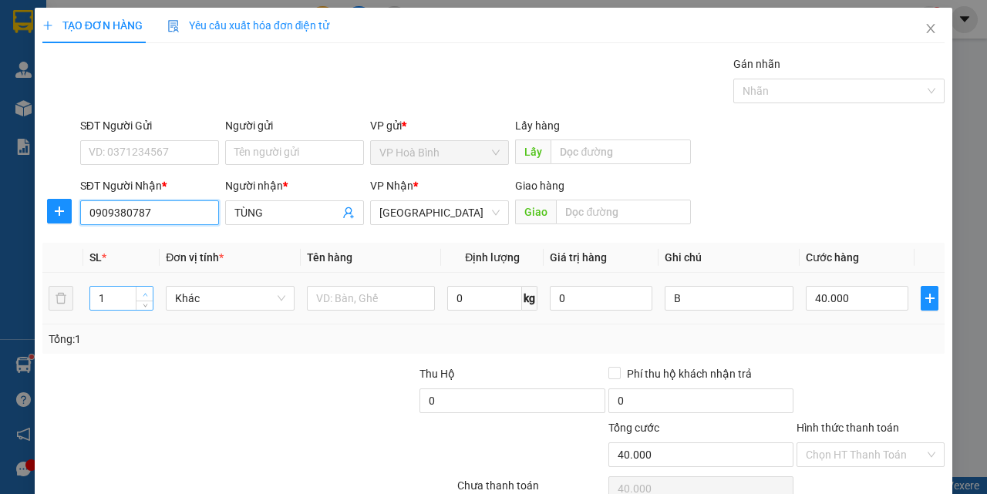
type input "0909380787"
type input "2"
click at [143, 293] on icon "up" at bounding box center [145, 294] width 5 height 5
click at [666, 300] on input "B" at bounding box center [729, 298] width 129 height 25
type input "0"
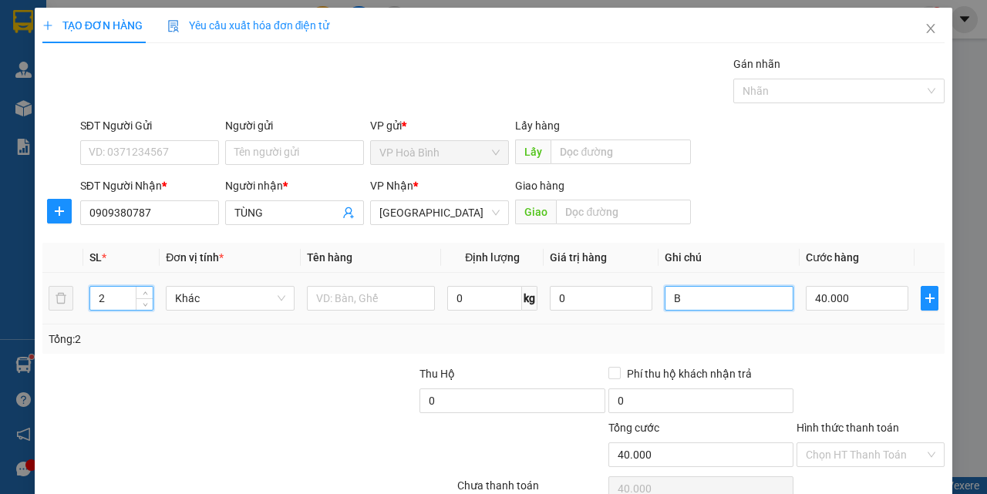
type input "0"
type input "2B"
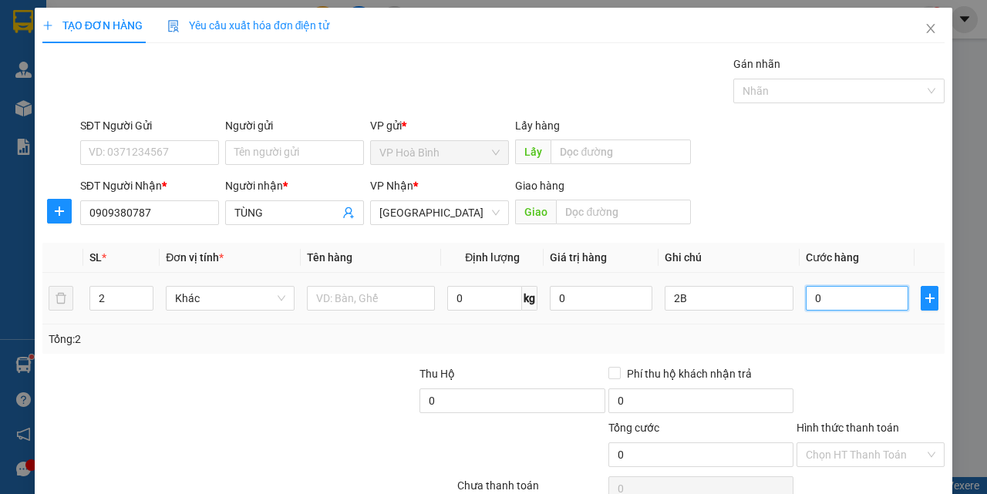
click at [813, 301] on input "0" at bounding box center [857, 298] width 103 height 25
type input "7"
type input "70"
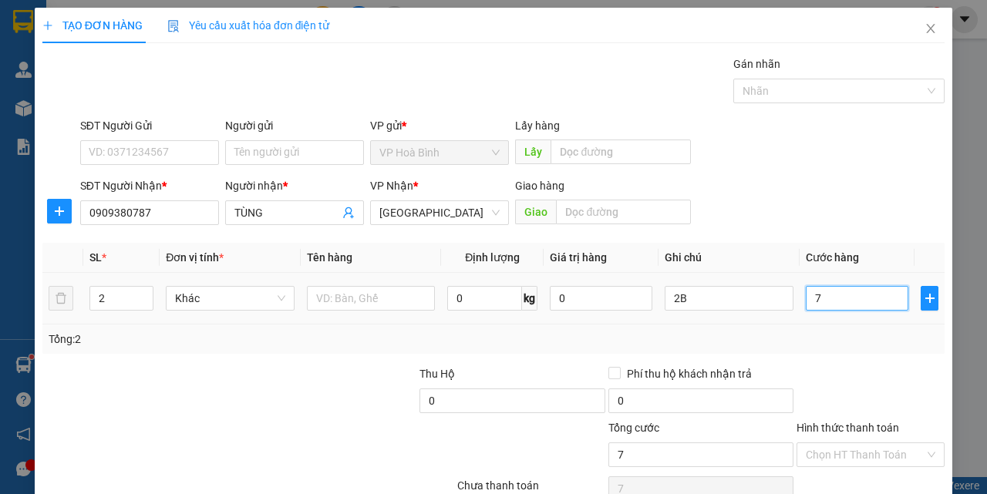
type input "70"
type input "700"
type input "7.000"
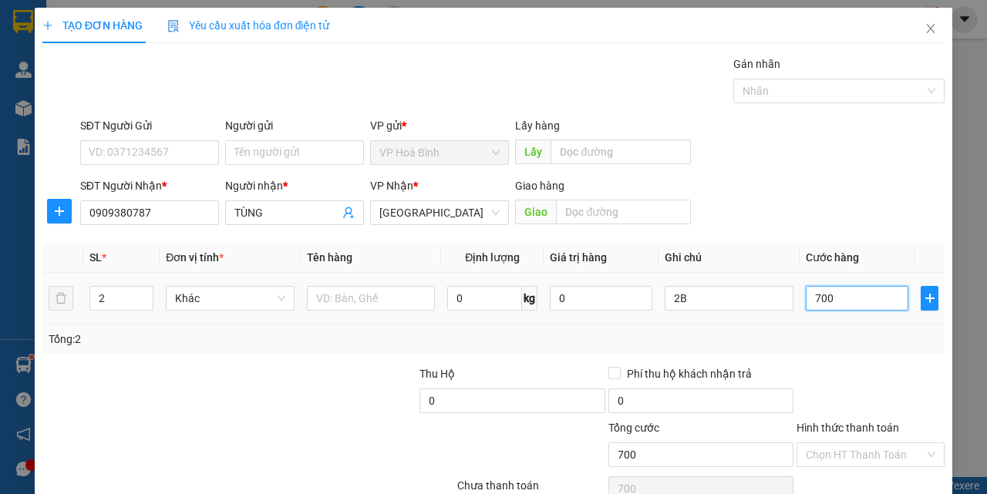
type input "7.000"
type input "70.000"
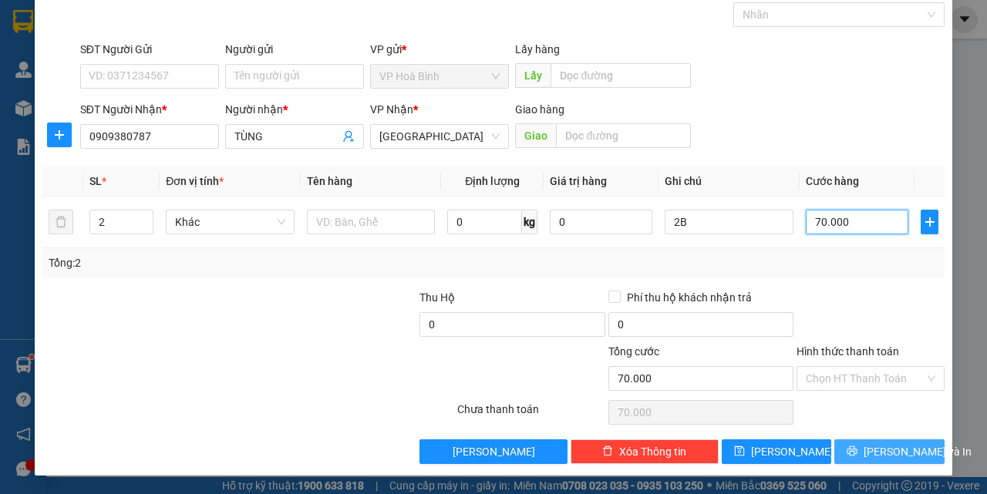
type input "70.000"
click at [881, 449] on span "[PERSON_NAME] và In" at bounding box center [918, 451] width 108 height 17
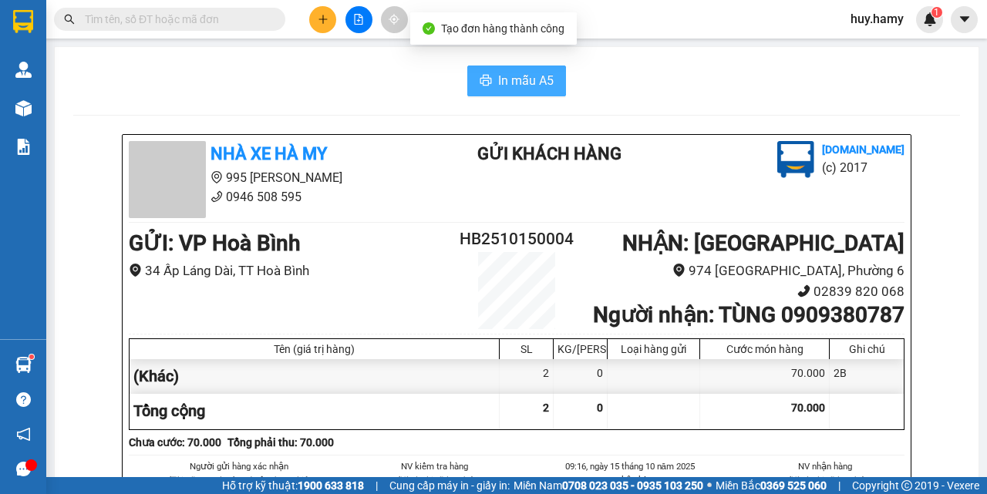
click at [533, 89] on span "In mẫu A5" at bounding box center [526, 80] width 56 height 19
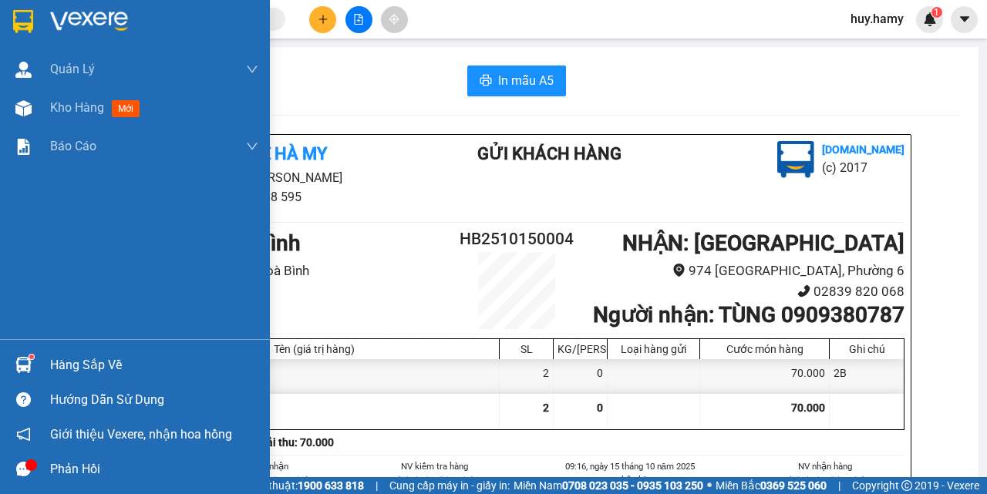
click at [93, 369] on div "Hàng sắp về" at bounding box center [154, 365] width 208 height 23
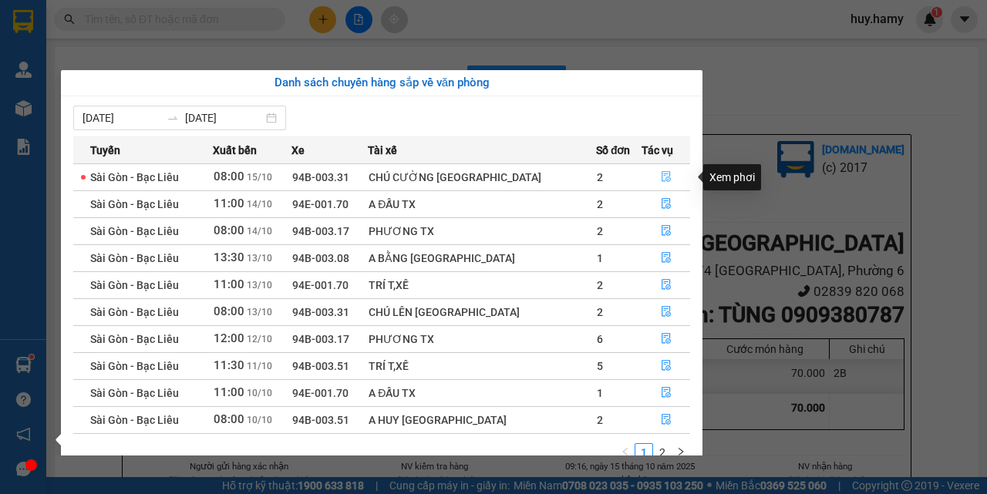
click at [661, 173] on icon "file-done" at bounding box center [666, 176] width 11 height 11
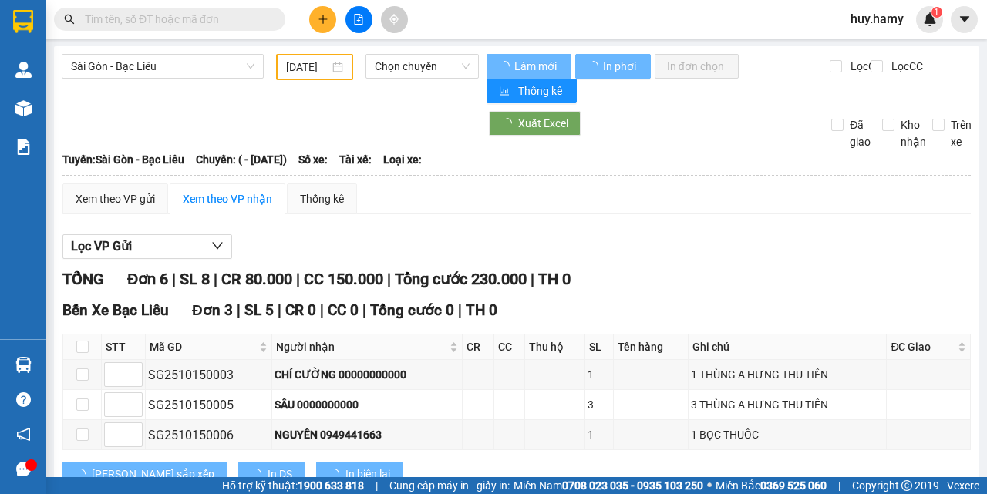
type input "[DATE]"
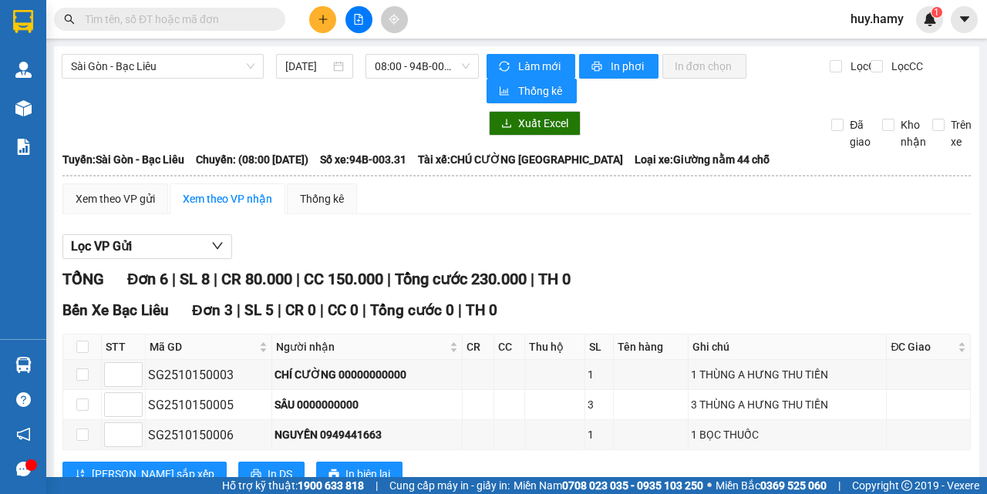
scroll to position [231, 0]
